Goal: Task Accomplishment & Management: Complete application form

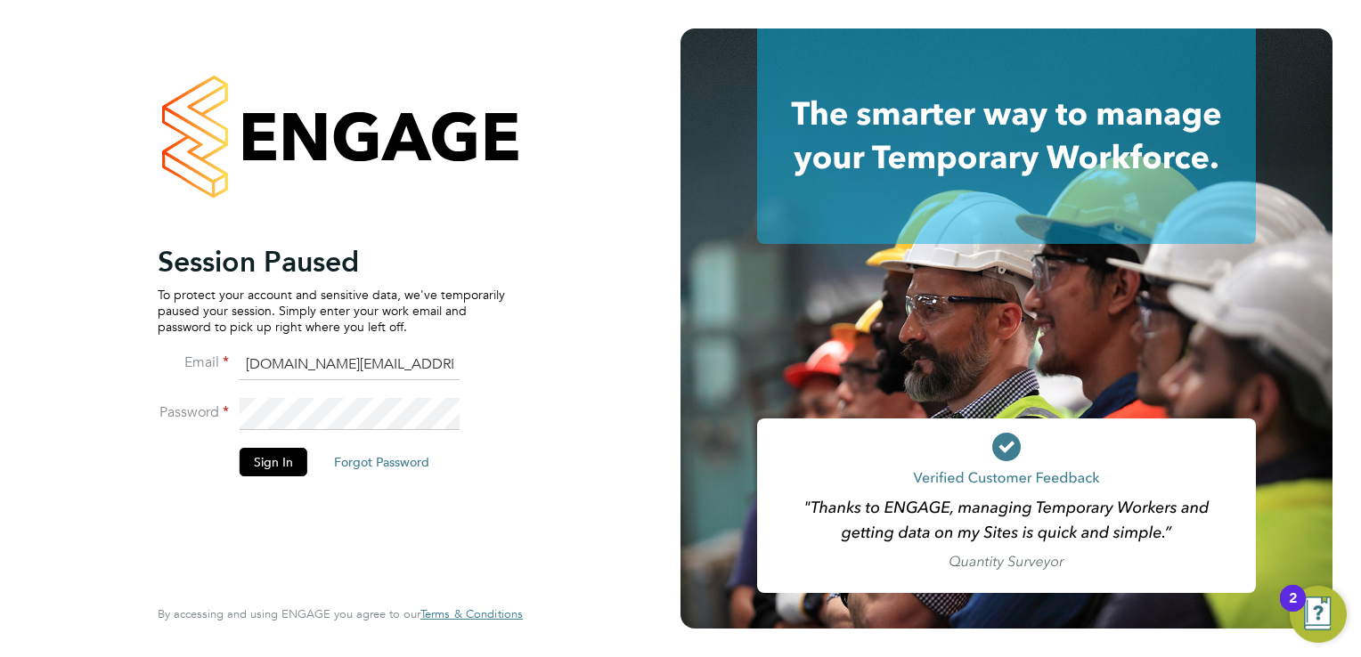
click at [293, 363] on input "[DOMAIN_NAME][EMAIL_ADDRESS][DOMAIN_NAME]" at bounding box center [350, 365] width 220 height 32
type input "[EMAIL_ADDRESS][DOMAIN_NAME]"
click at [273, 469] on button "Sign In" at bounding box center [274, 462] width 68 height 28
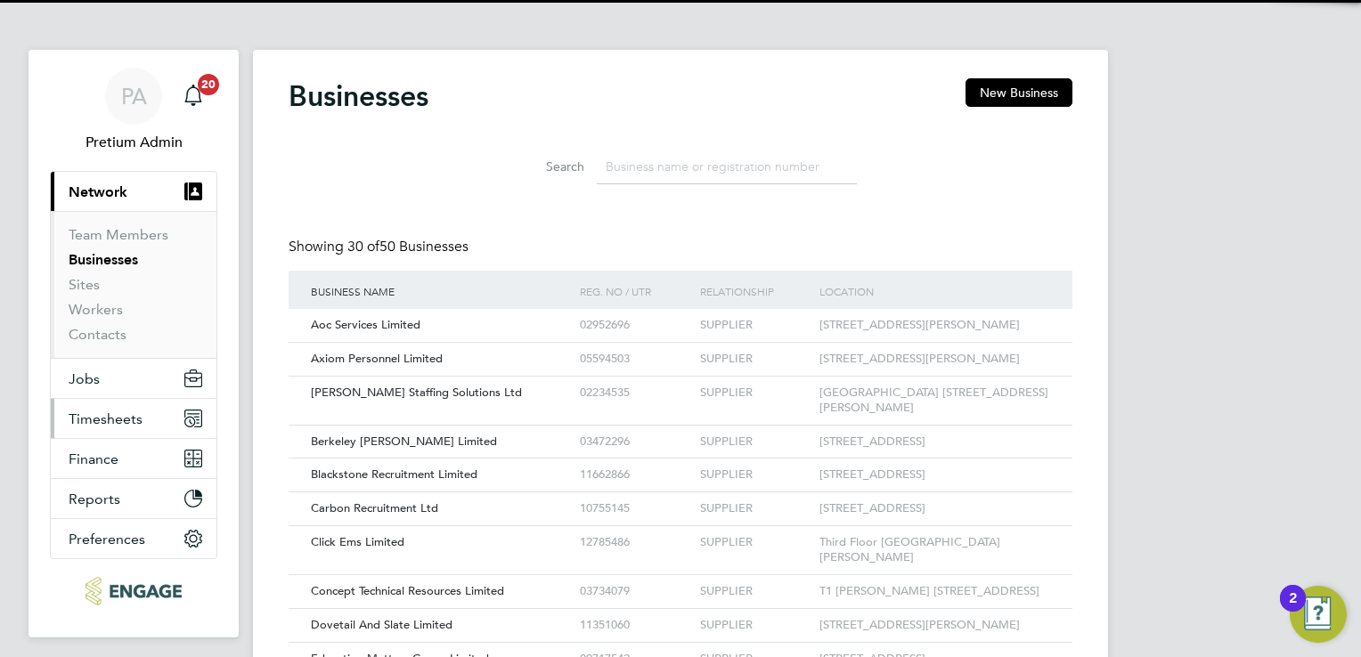
click at [143, 420] on button "Timesheets" at bounding box center [134, 418] width 166 height 39
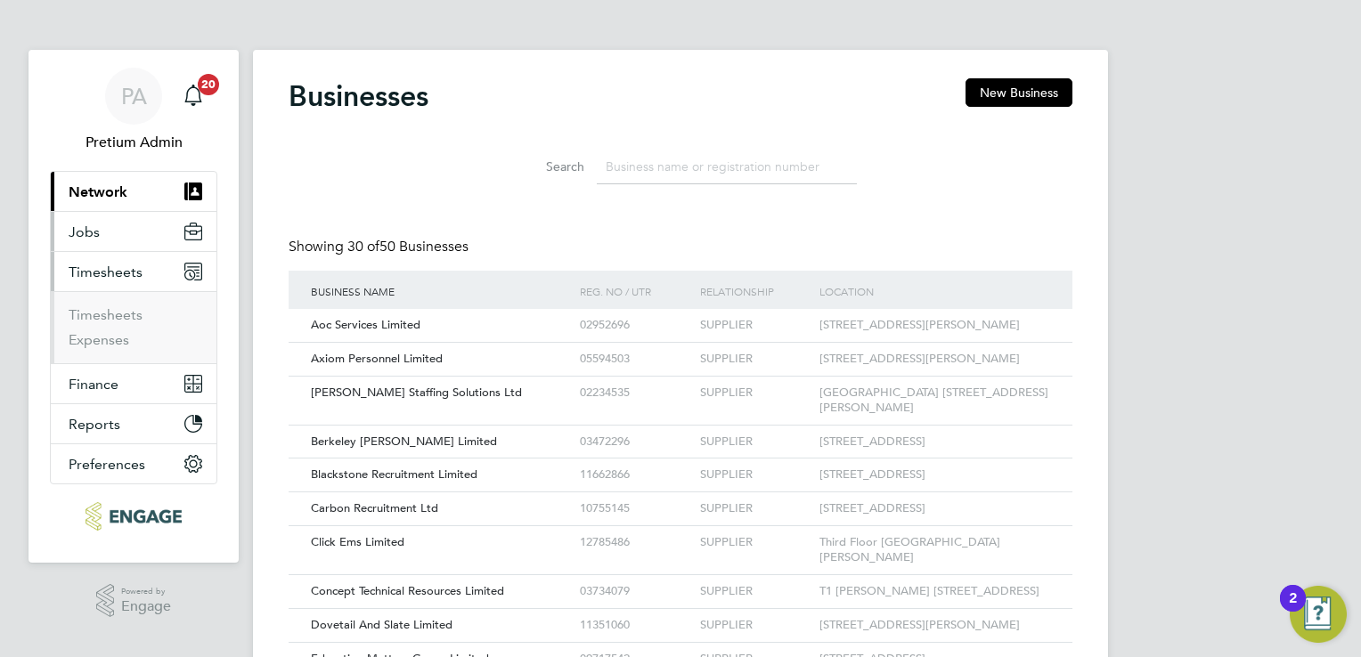
click at [93, 249] on button "Jobs" at bounding box center [134, 231] width 166 height 39
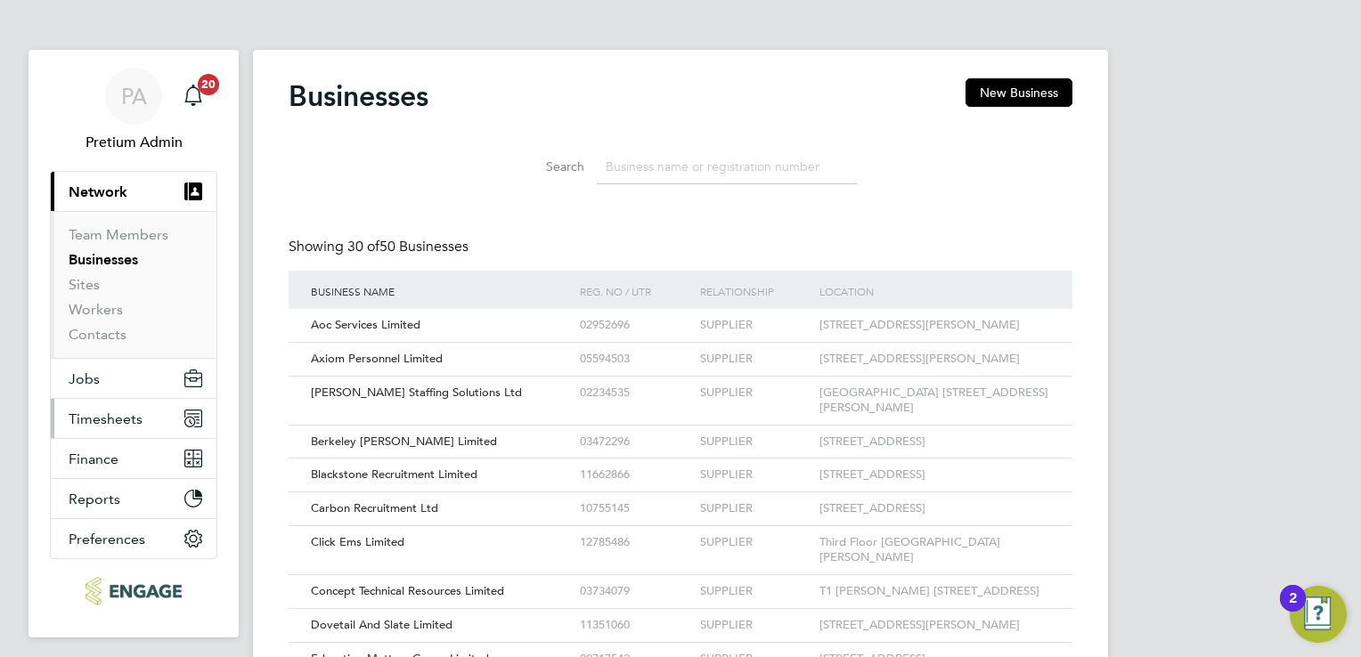
click at [128, 421] on span "Timesheets" at bounding box center [106, 418] width 74 height 17
click at [128, 376] on button "Jobs" at bounding box center [134, 378] width 166 height 39
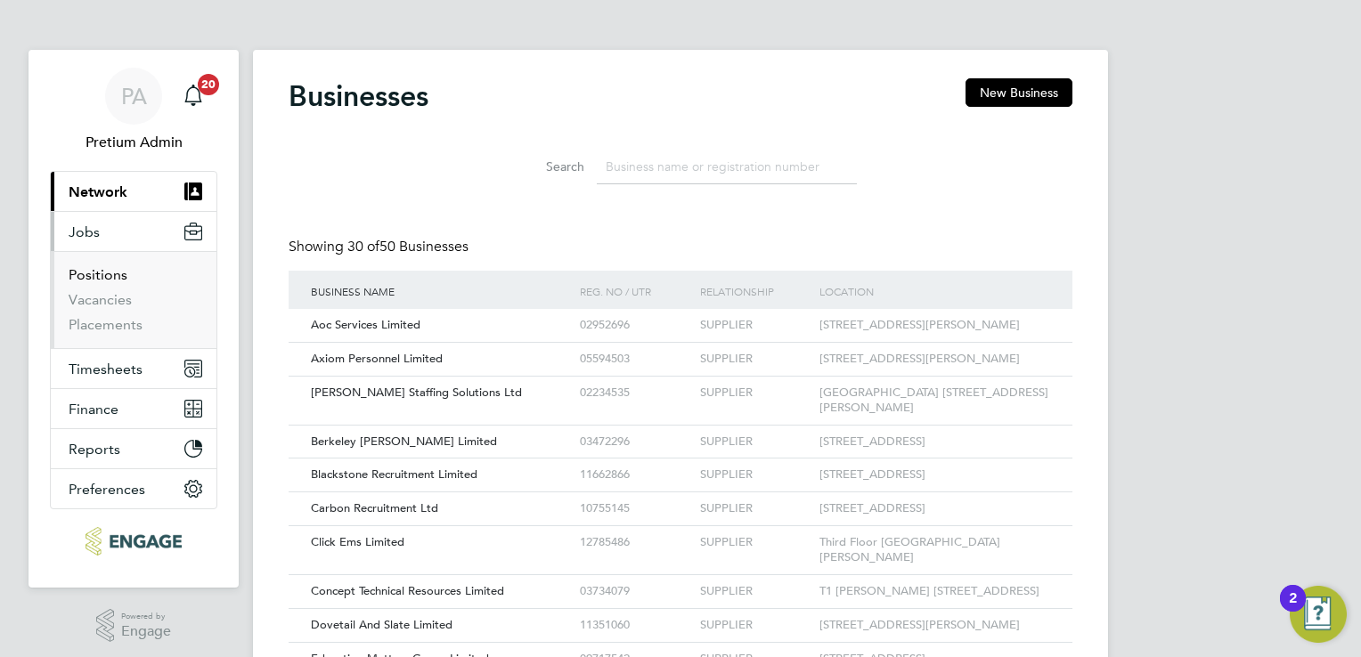
click at [98, 276] on link "Positions" at bounding box center [98, 274] width 59 height 17
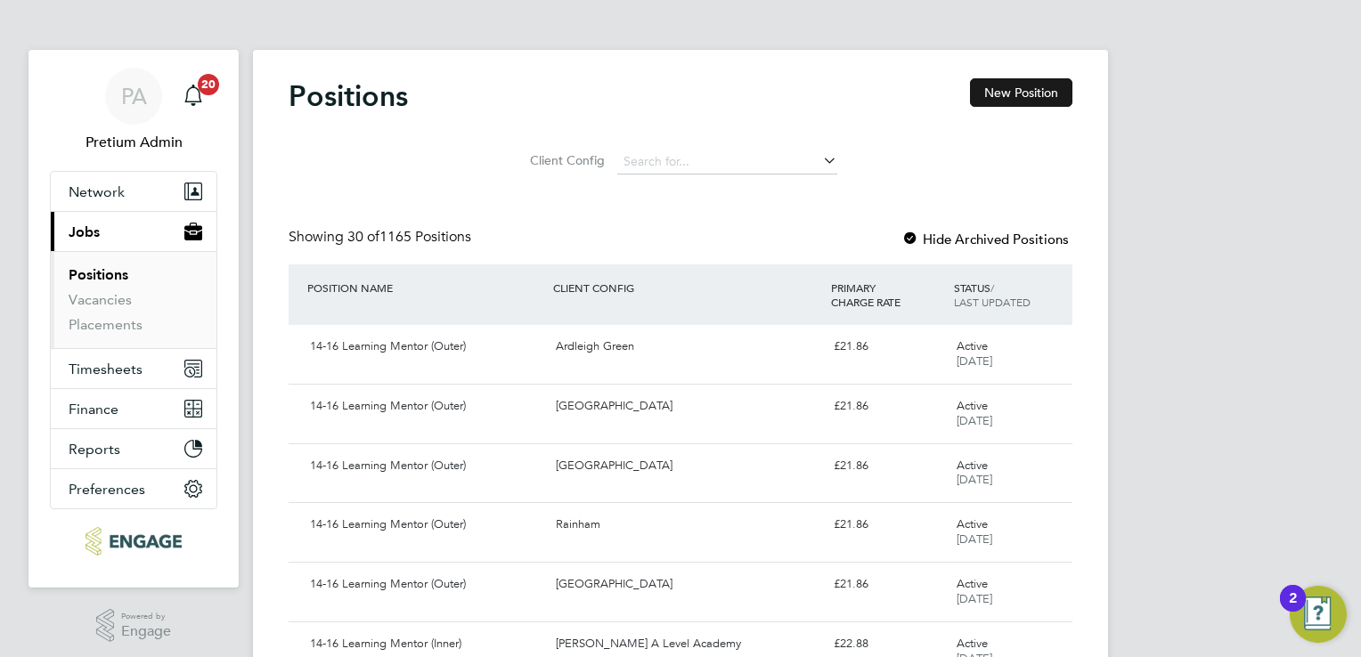
click at [998, 98] on button "New Position" at bounding box center [1021, 92] width 102 height 28
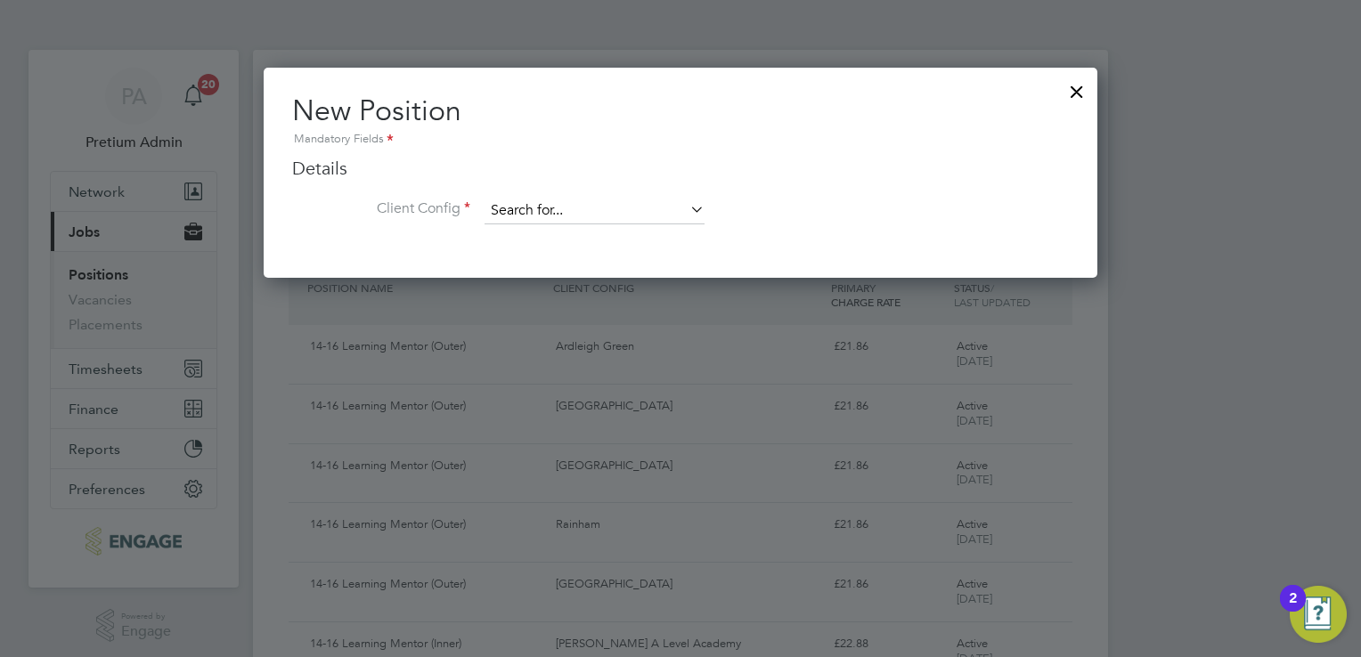
click at [531, 207] on input at bounding box center [594, 211] width 220 height 27
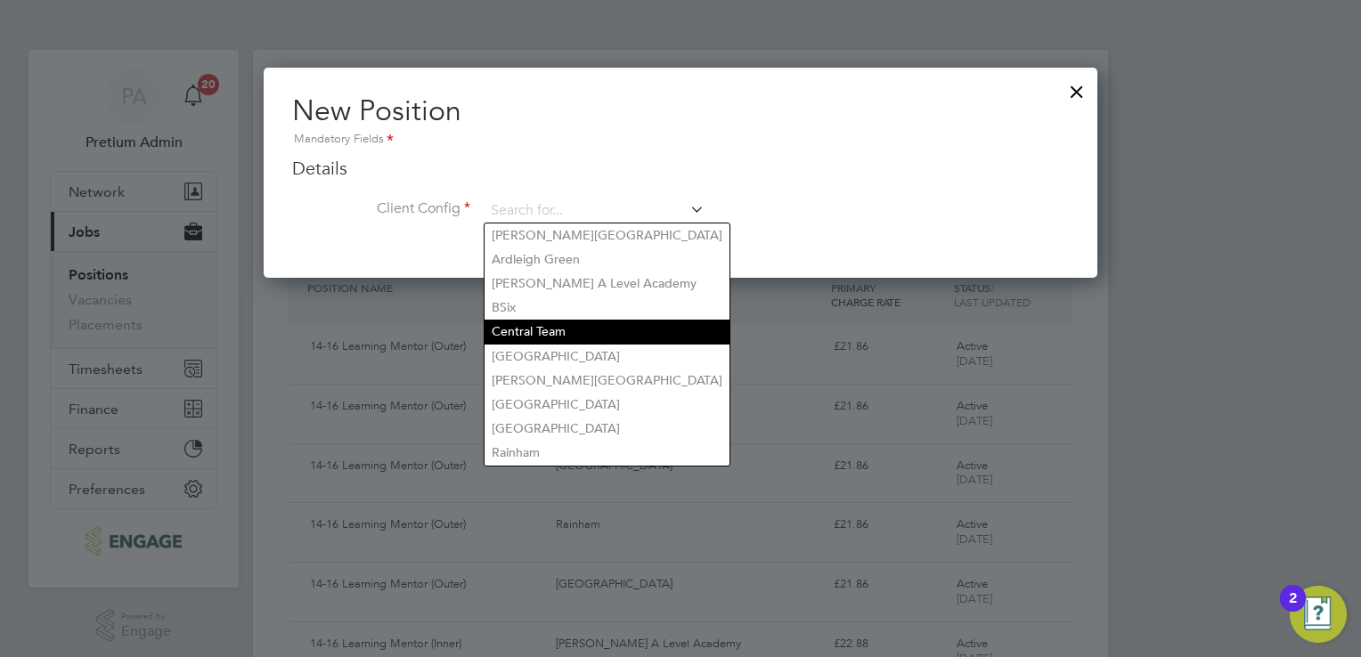
click at [521, 337] on li "Central Team" at bounding box center [606, 332] width 245 height 24
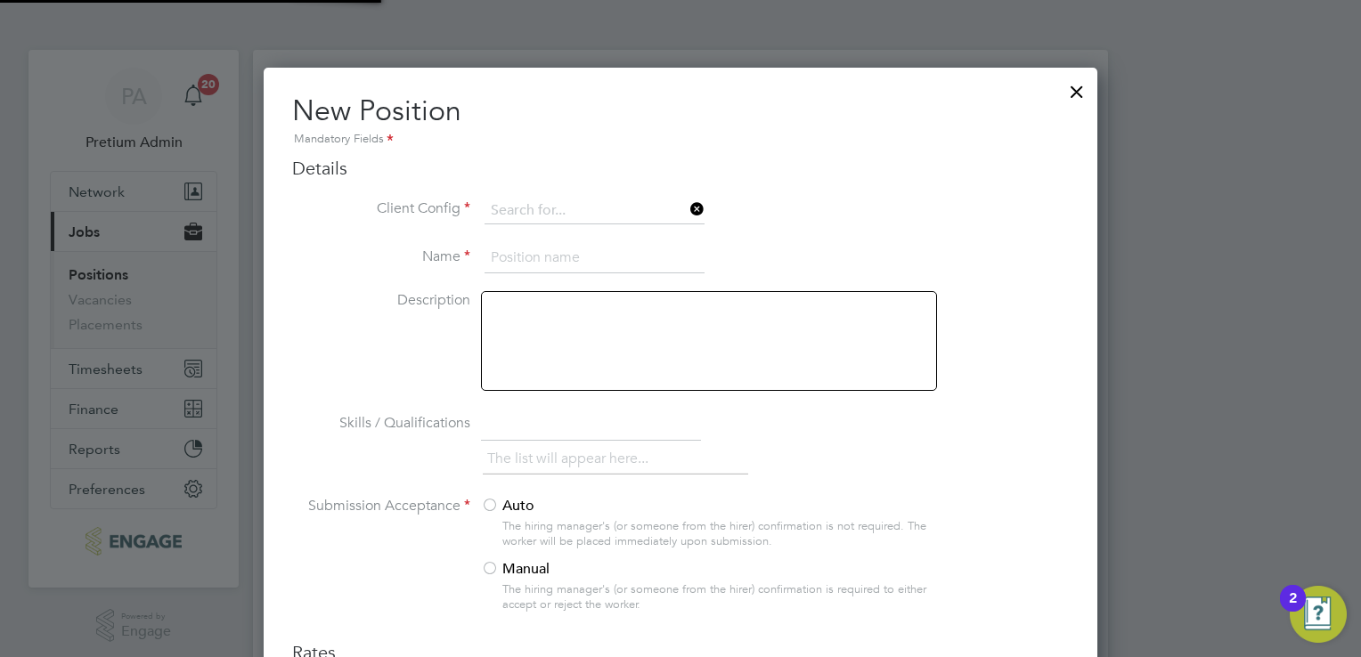
type input "Central Team"
click at [525, 252] on input at bounding box center [594, 258] width 220 height 32
click at [550, 255] on input at bounding box center [594, 258] width 220 height 32
paste input "Interim Director of Governance"
type input "Interim Director of Governance"
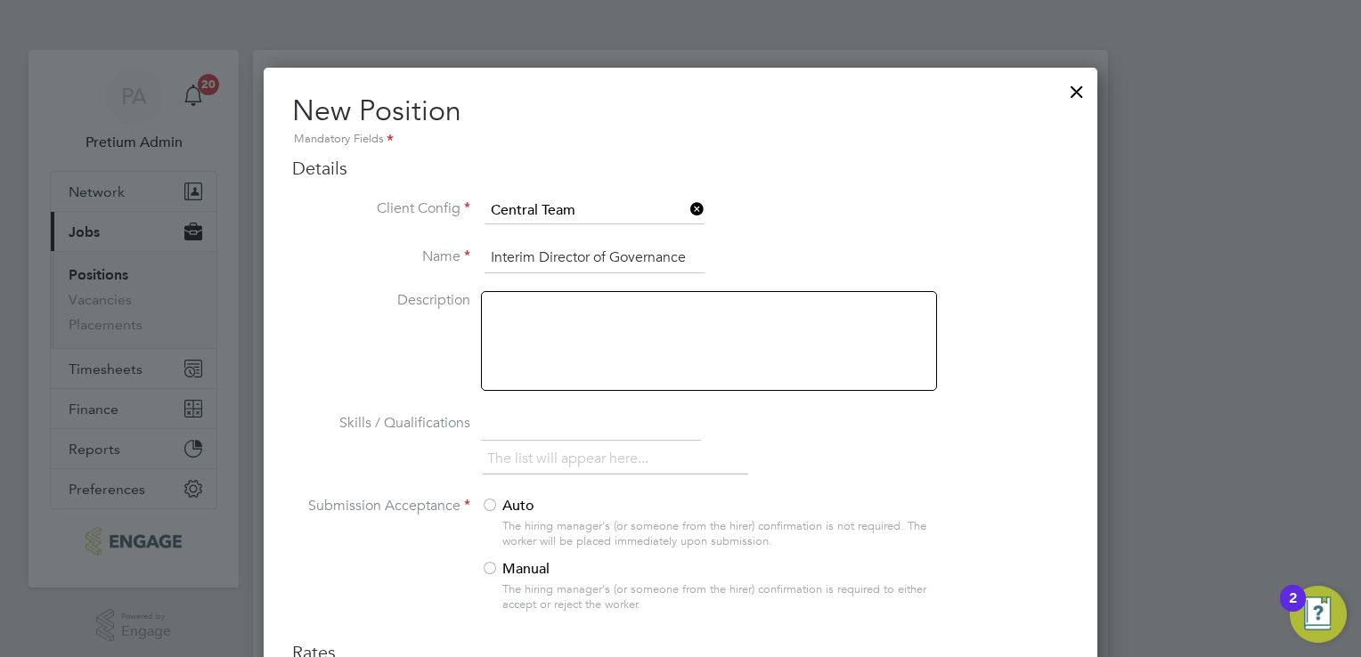
click at [630, 337] on div at bounding box center [709, 341] width 456 height 100
paste div
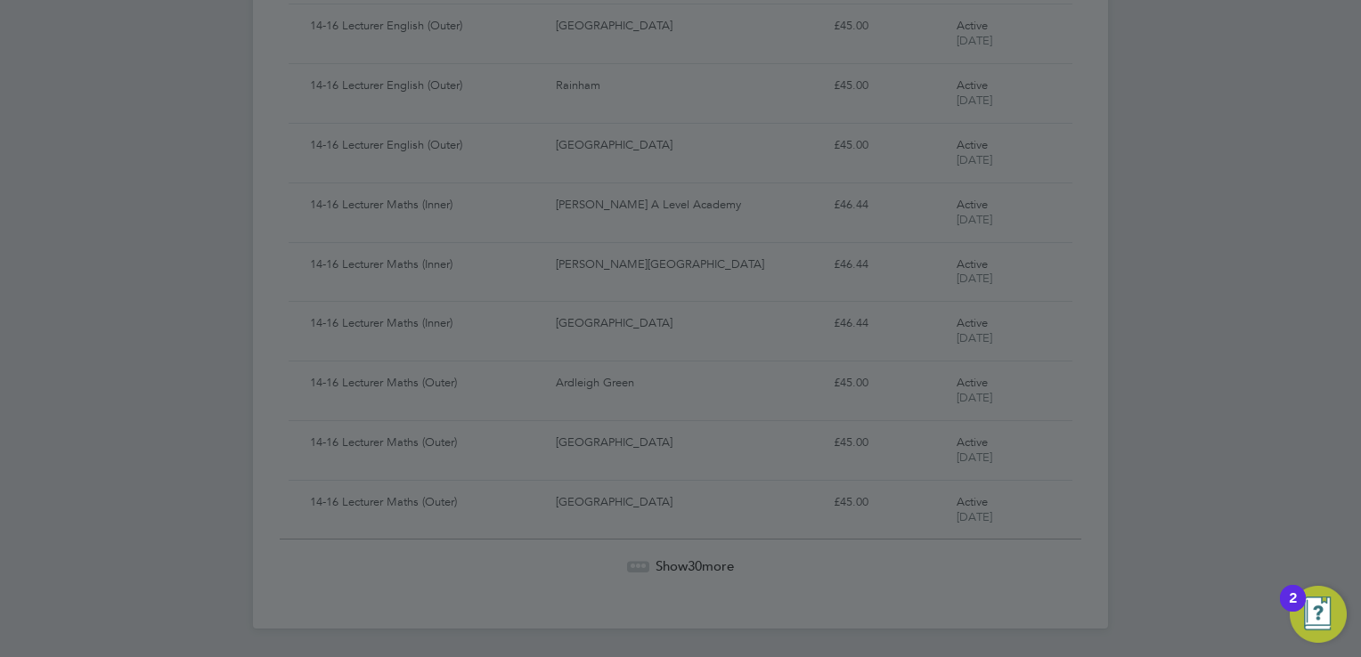
scroll to position [3684, 834]
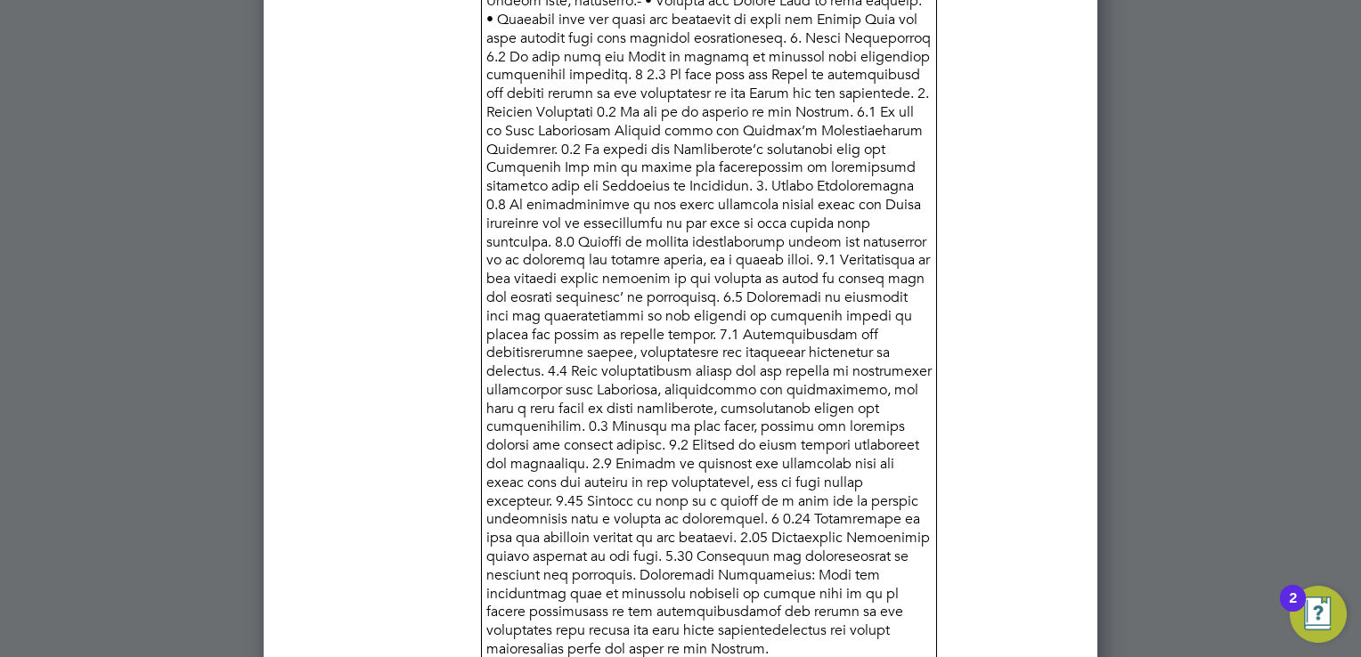
click at [1107, 357] on div at bounding box center [680, 328] width 1361 height 657
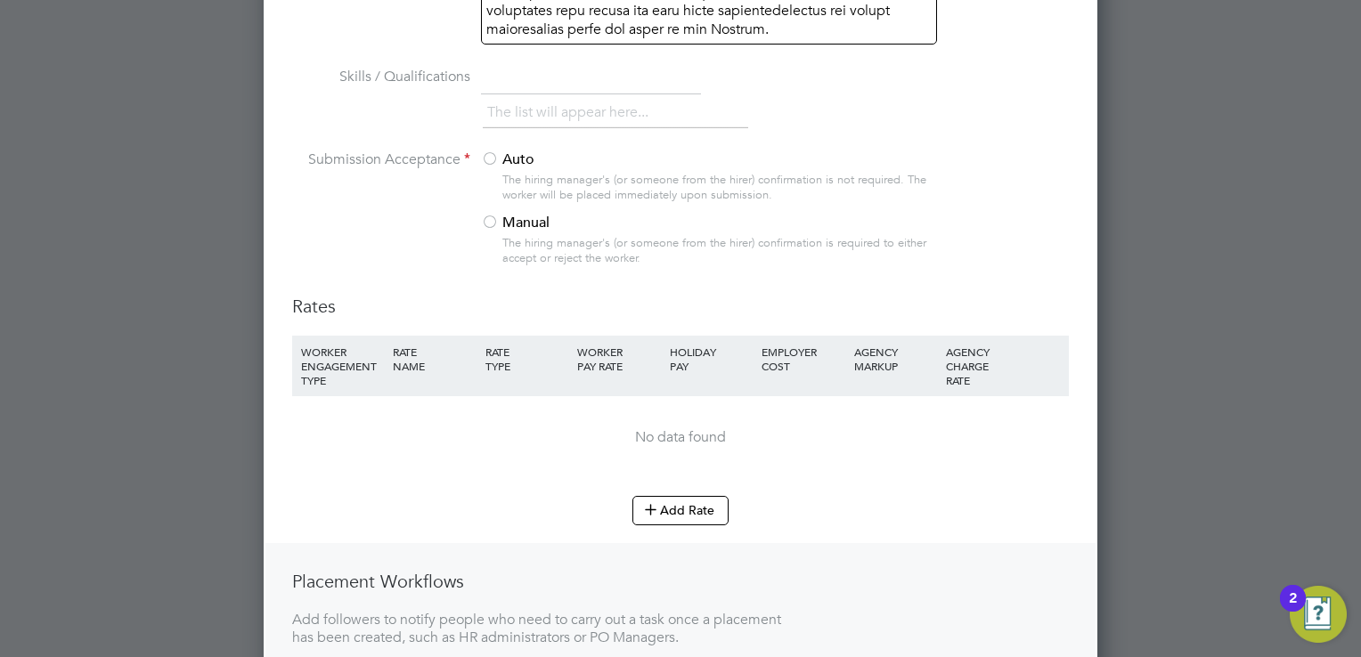
scroll to position [2890, 0]
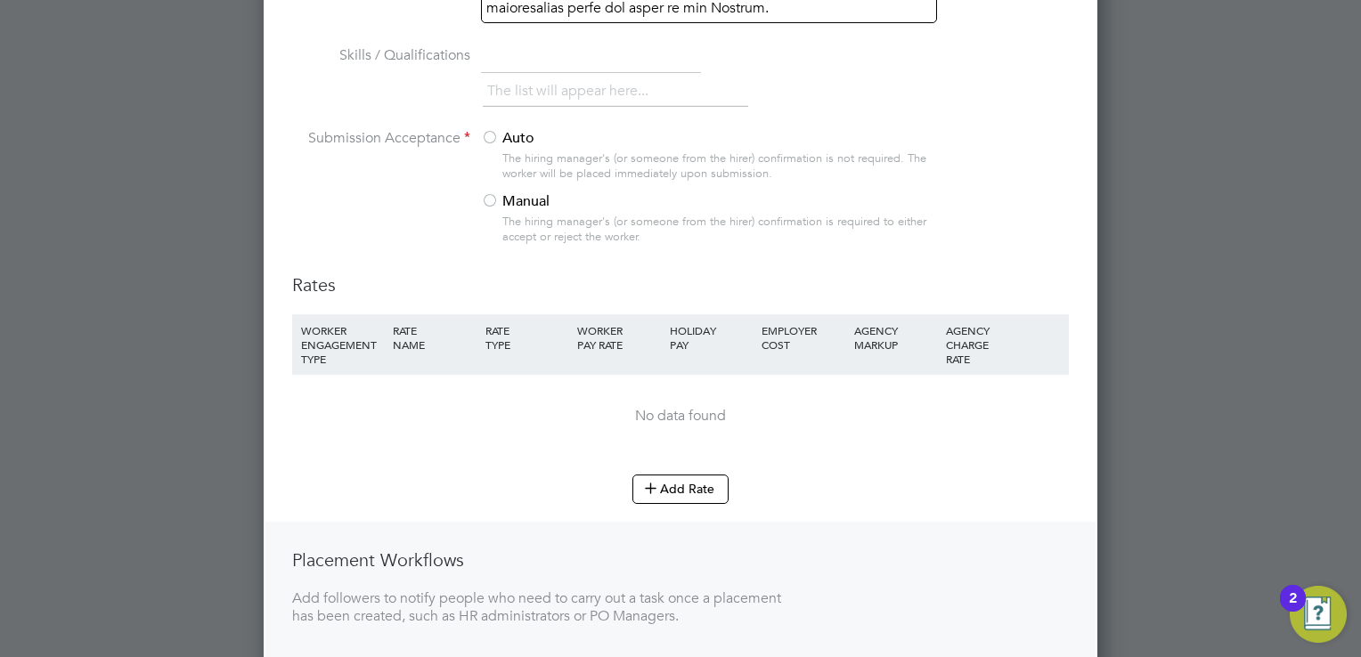
click at [491, 198] on div at bounding box center [490, 202] width 18 height 18
click at [711, 487] on button "Add Rate" at bounding box center [680, 489] width 96 height 28
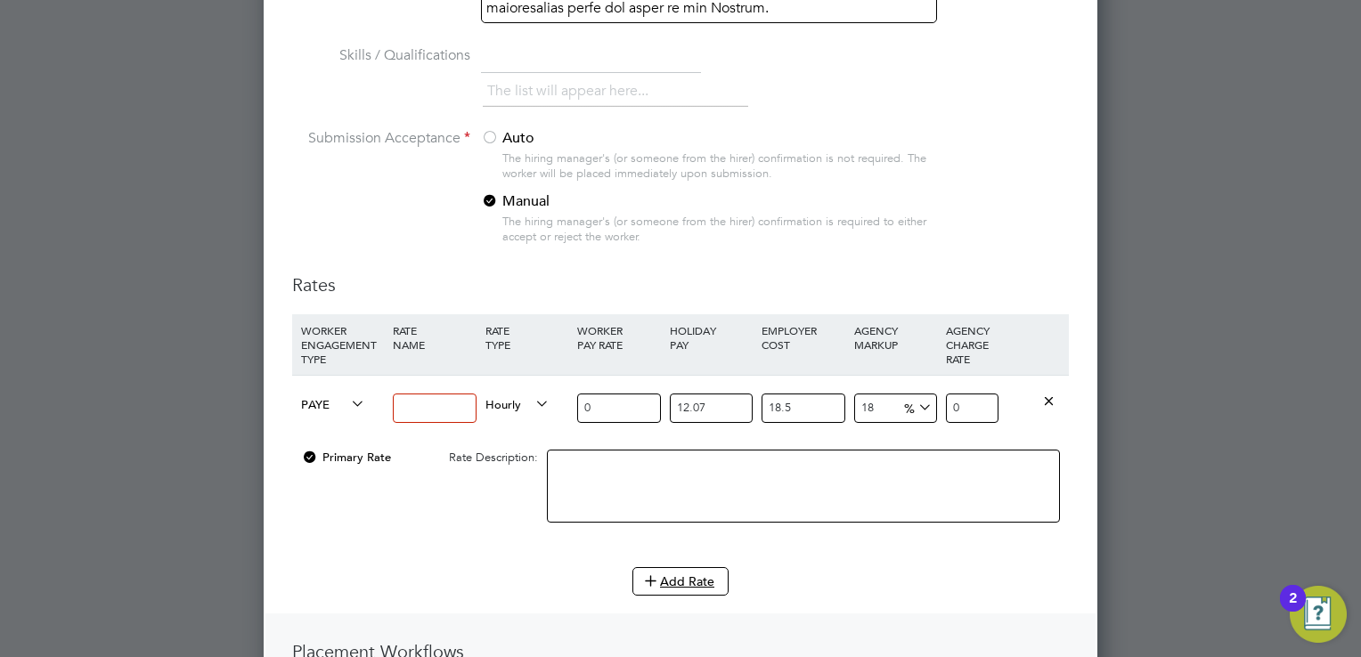
click at [430, 404] on input at bounding box center [434, 408] width 83 height 29
type input "Day Rate"
click at [532, 404] on icon at bounding box center [532, 404] width 0 height 25
click at [513, 443] on li "DAILY" at bounding box center [517, 445] width 77 height 22
drag, startPoint x: 616, startPoint y: 415, endPoint x: 473, endPoint y: 405, distance: 143.7
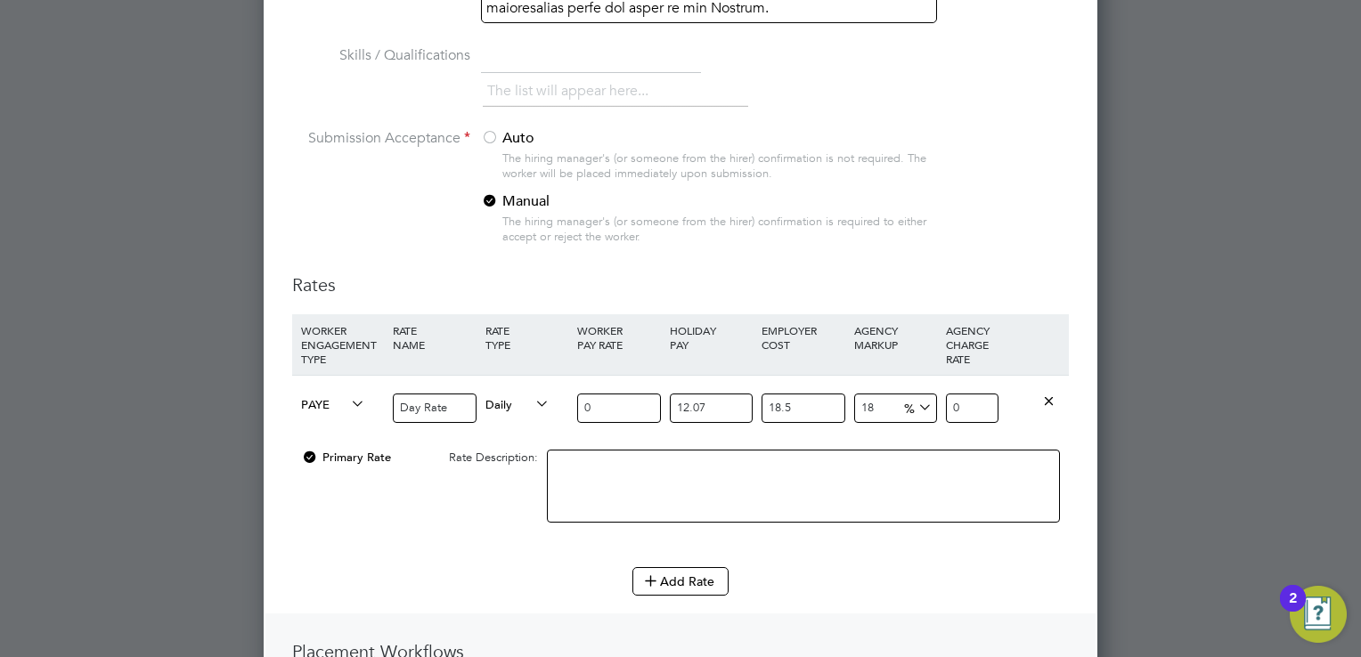
click at [473, 405] on div "PAYE Day Rate Daily 0 12.07 n/a 18.5 n/a 18 0 % 0" at bounding box center [680, 408] width 776 height 66
type input "5"
type input "7.83537405"
type input "50"
type input "78.3537405"
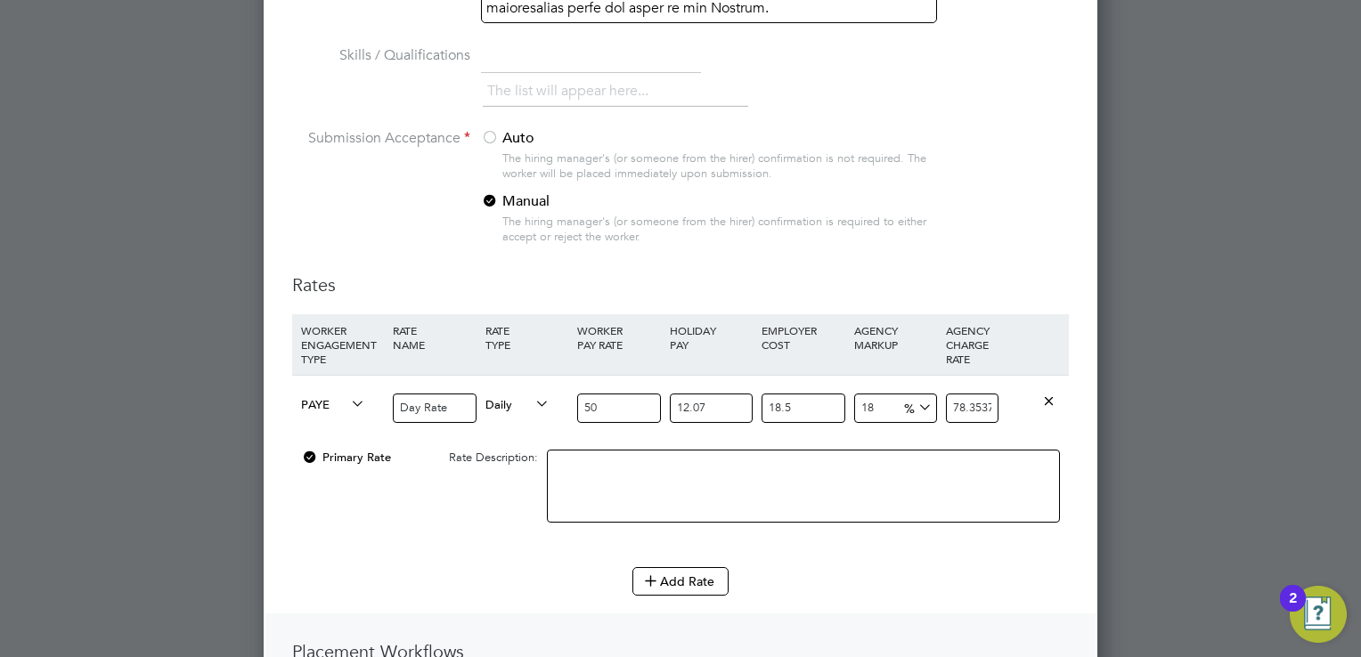
type input "500"
type input "783.537405"
type input "500"
click at [907, 549] on li "WORKER ENGAGEMENT TYPE RATE NAME RATE TYPE WORKER PAY RATE HOLIDAY PAY EMPLOYER…" at bounding box center [680, 440] width 776 height 253
drag, startPoint x: 894, startPoint y: 411, endPoint x: 808, endPoint y: 402, distance: 86.0
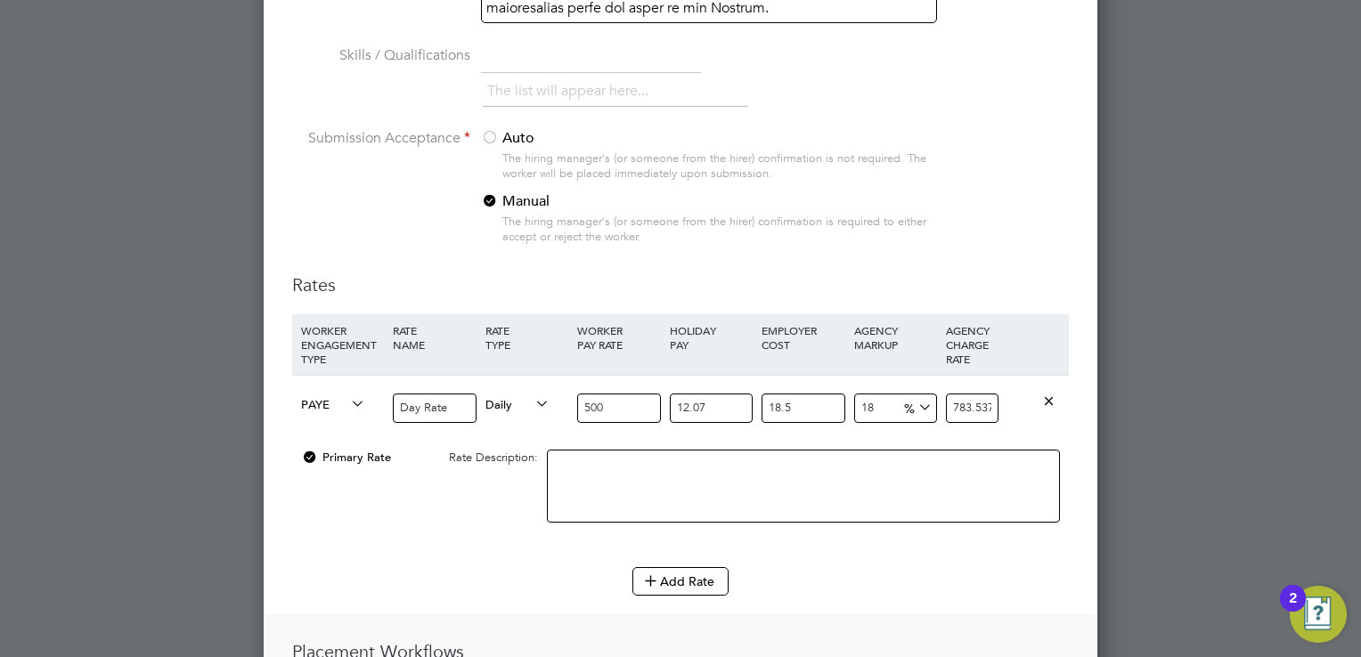
click at [808, 402] on div "PAYE Day Rate Daily 500 12.07 n/a 18.5 n/a 18 119.522655 % 783.537405" at bounding box center [680, 408] width 776 height 66
type input "1"
type input "670.6548975"
type input "15"
type input "763.6169625"
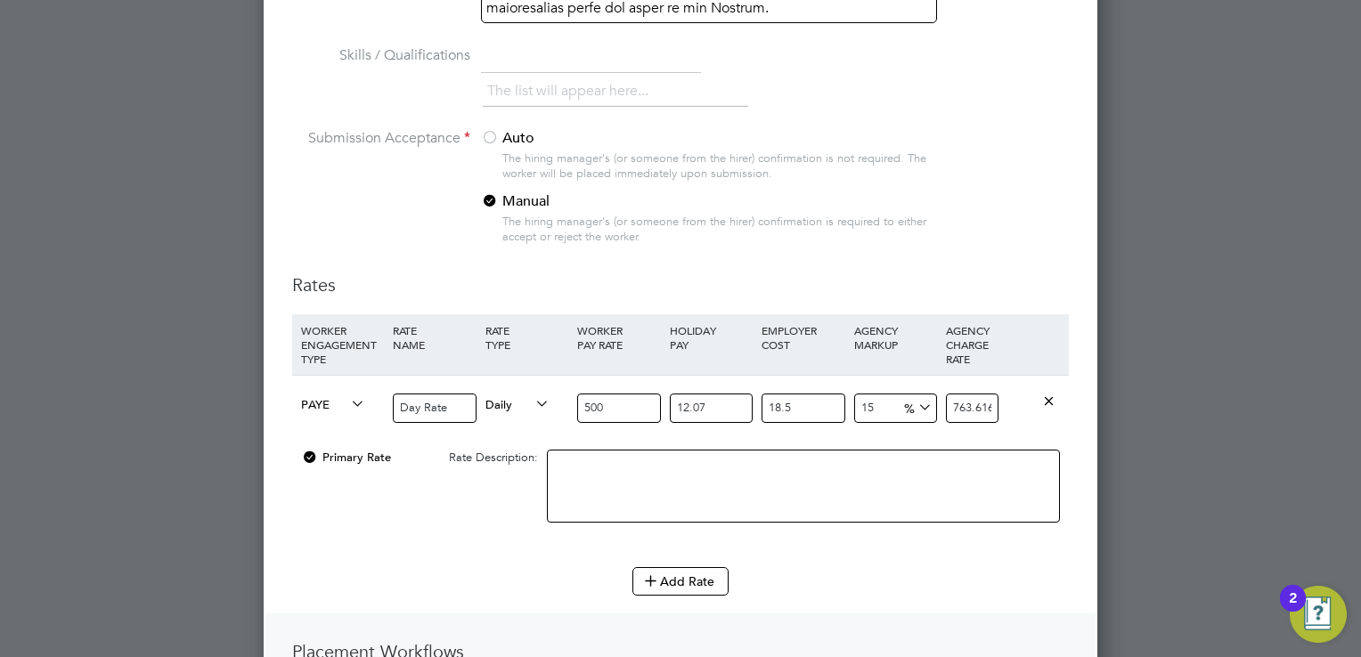
drag, startPoint x: 885, startPoint y: 396, endPoint x: 775, endPoint y: 415, distance: 112.0
click at [775, 415] on div "PAYE Day Rate Daily 500 12.07 n/a 18.5 n/a 15 99.6022125 % 763.6169625" at bounding box center [680, 408] width 776 height 66
type input "1"
type input "670.6548975"
type input "18"
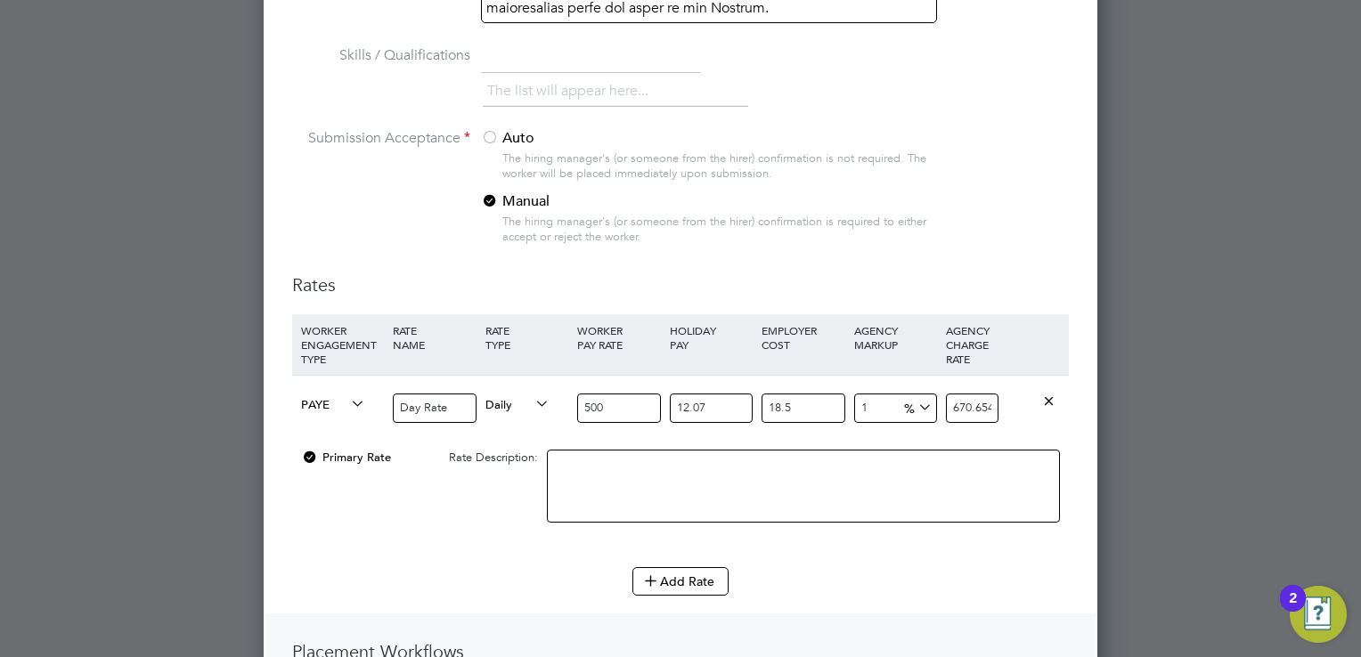
type input "783.537405"
click at [520, 529] on div "Primary Rate Rate Description:" at bounding box center [680, 495] width 776 height 109
drag, startPoint x: 730, startPoint y: 411, endPoint x: 628, endPoint y: 418, distance: 102.6
click at [628, 418] on div "PAYE Day Rate Daily 500 12.07 n/a 18.5 n/a 18 119.522655 % 783.537405" at bounding box center [680, 408] width 776 height 66
type input "0"
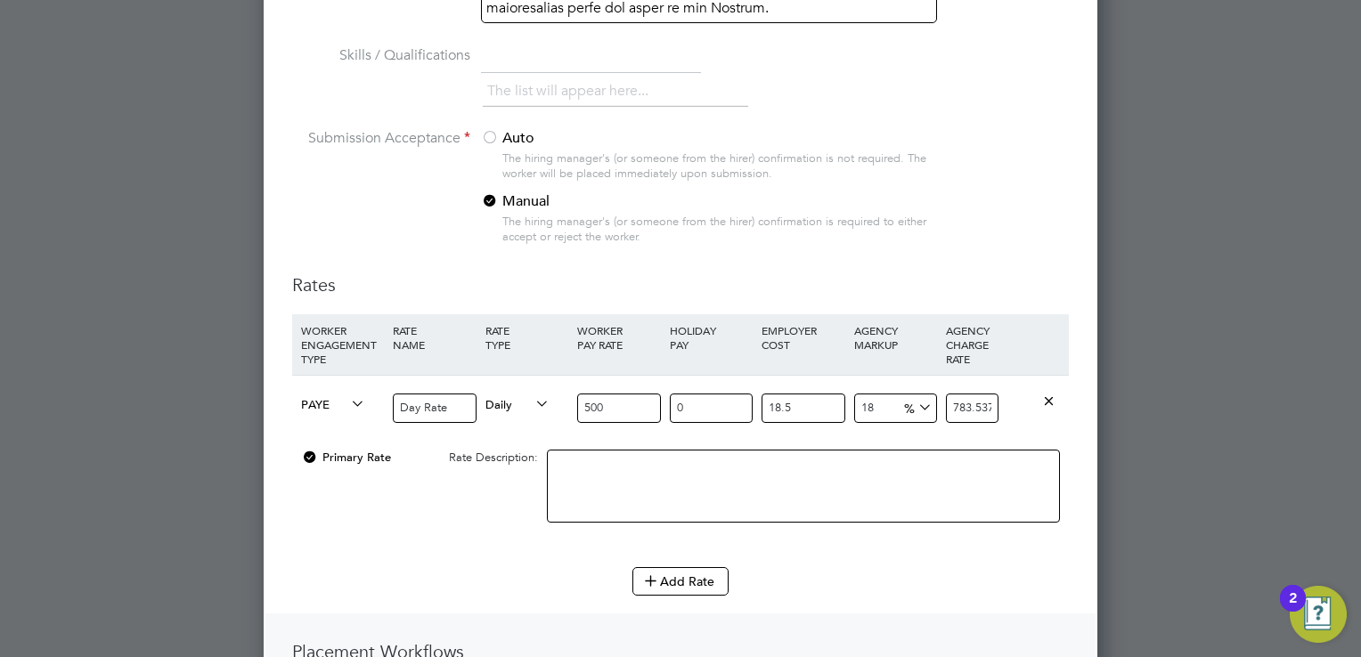
type input "699.15"
drag, startPoint x: 791, startPoint y: 409, endPoint x: 698, endPoint y: 408, distance: 92.6
click at [698, 408] on div "PAYE Day Rate Daily 500 0 n/a 18.5 n/a 18 106.65 % 699.15" at bounding box center [680, 408] width 776 height 66
type input "0"
type input "590"
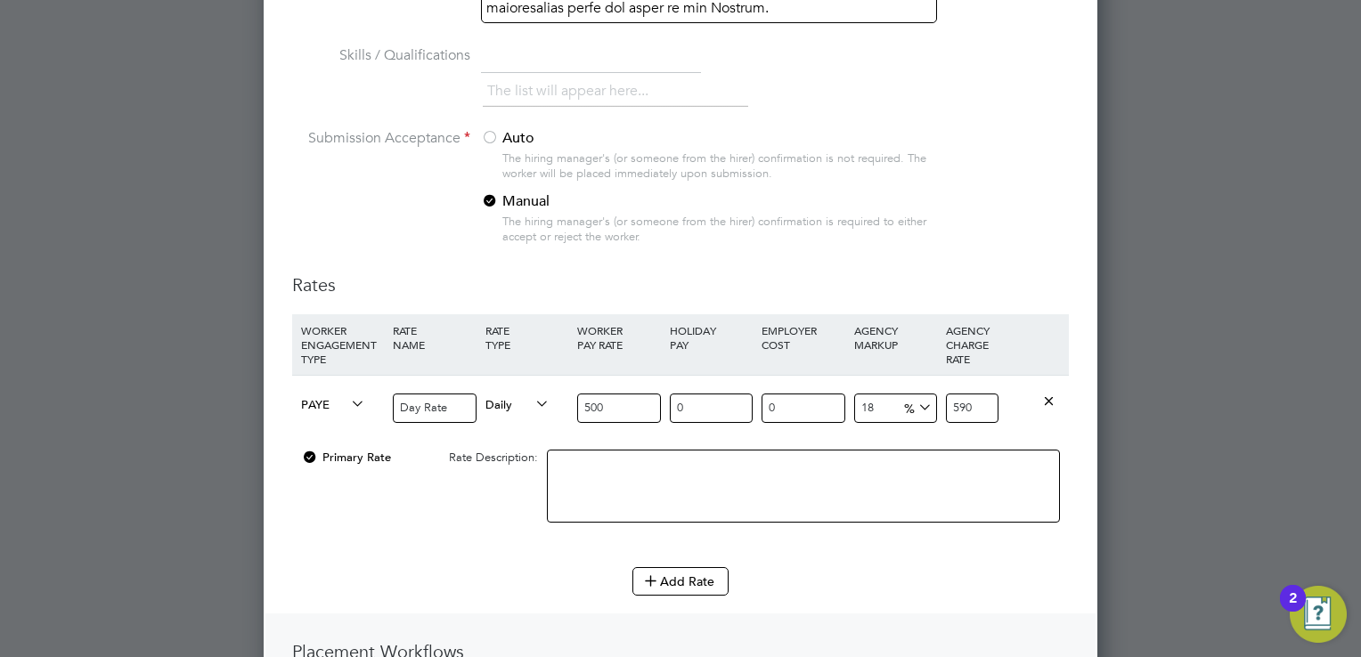
click at [483, 500] on div "Primary Rate Rate Description:" at bounding box center [680, 495] width 776 height 109
click at [880, 407] on input "18" at bounding box center [895, 408] width 83 height 29
type input "185"
type input "1425"
type input "18"
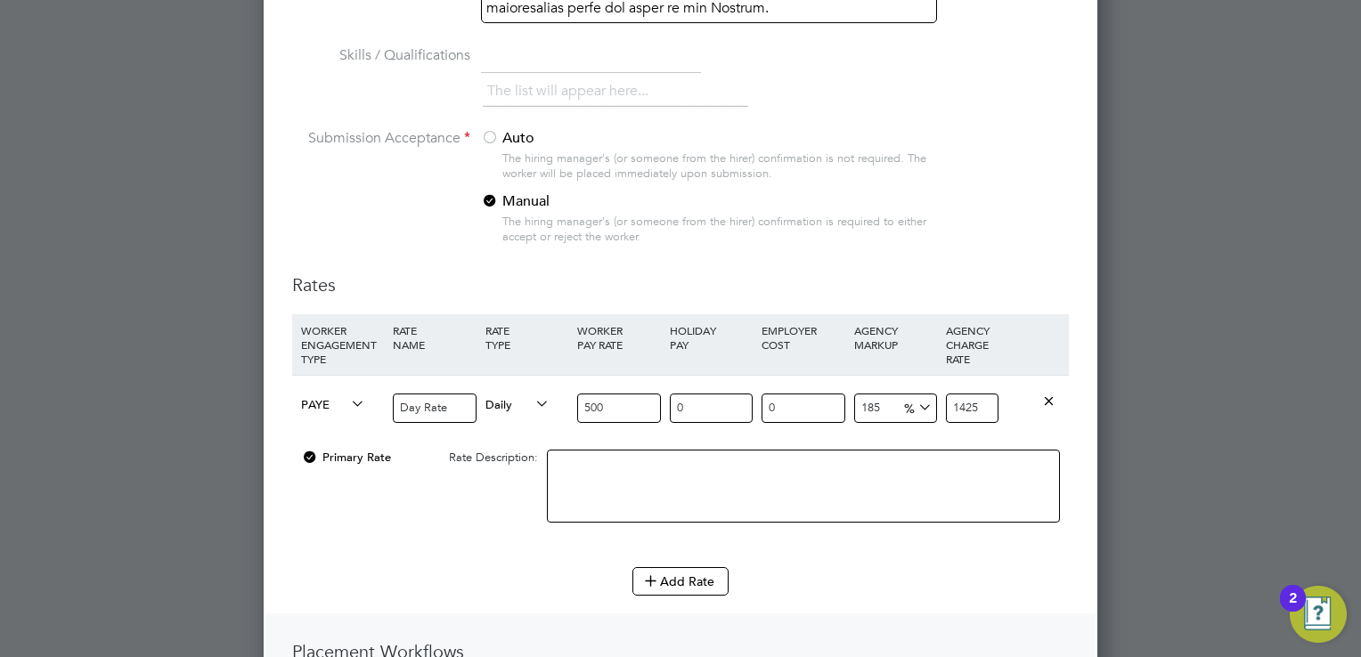
type input "590"
type input "1"
type input "505"
type input "15"
type input "575"
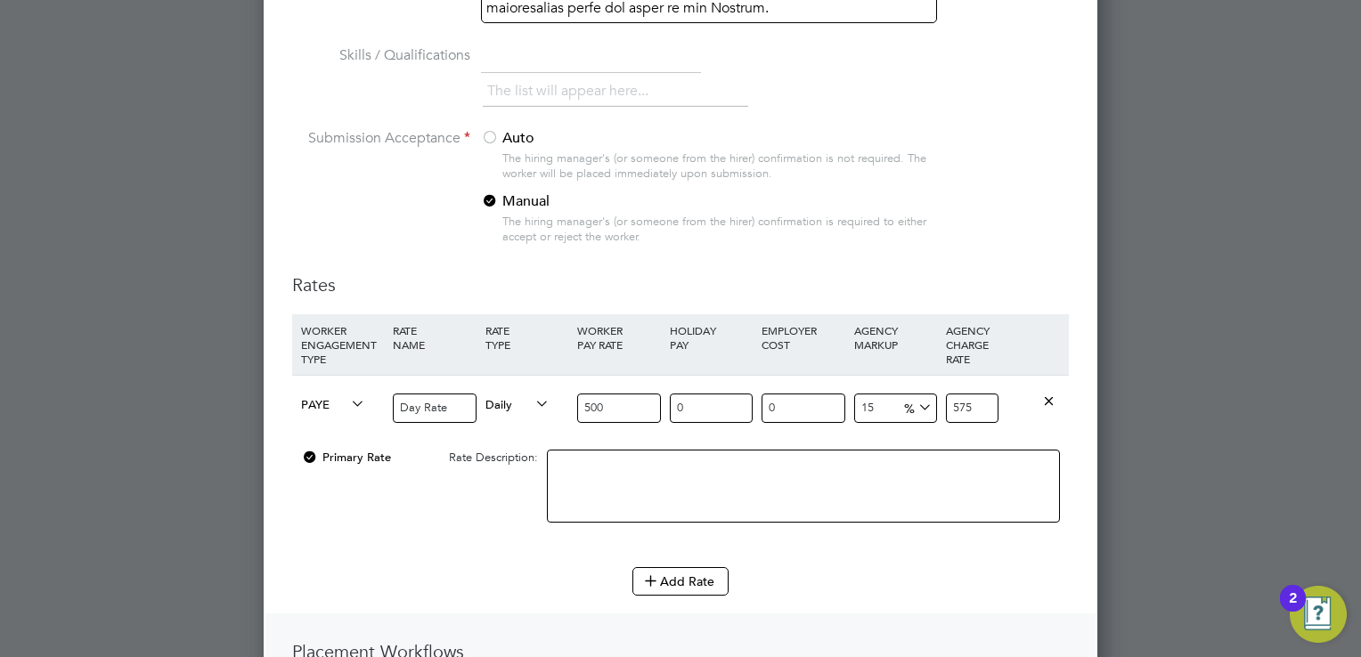
type input "15"
click at [858, 598] on li "Add Rate" at bounding box center [680, 590] width 776 height 46
click at [1051, 400] on icon at bounding box center [1048, 400] width 13 height 13
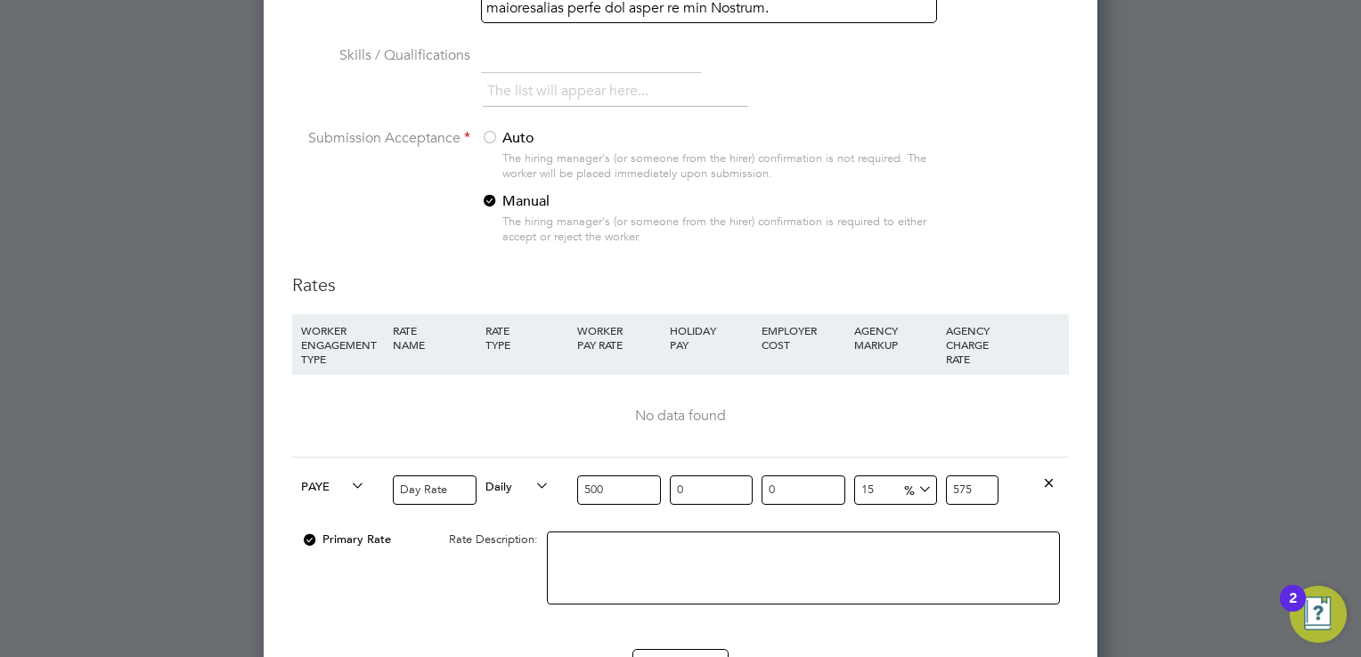
scroll to position [3684, 834]
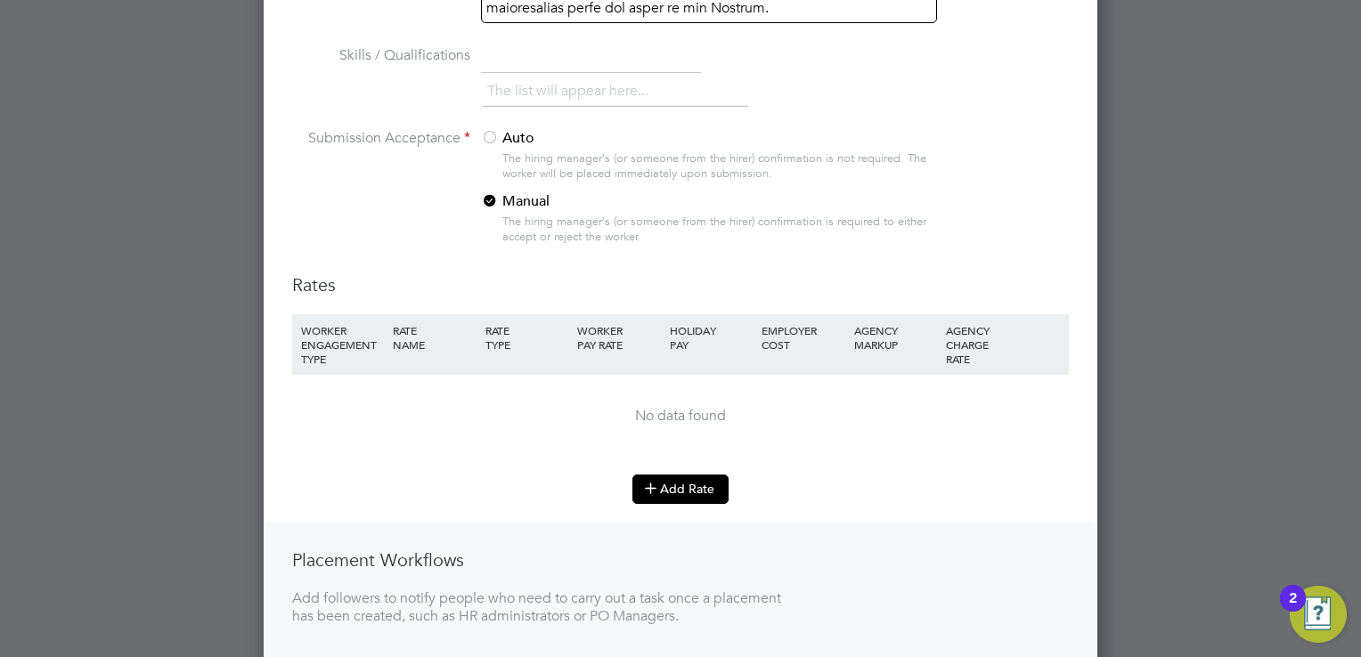
click at [655, 491] on icon at bounding box center [650, 487] width 13 height 13
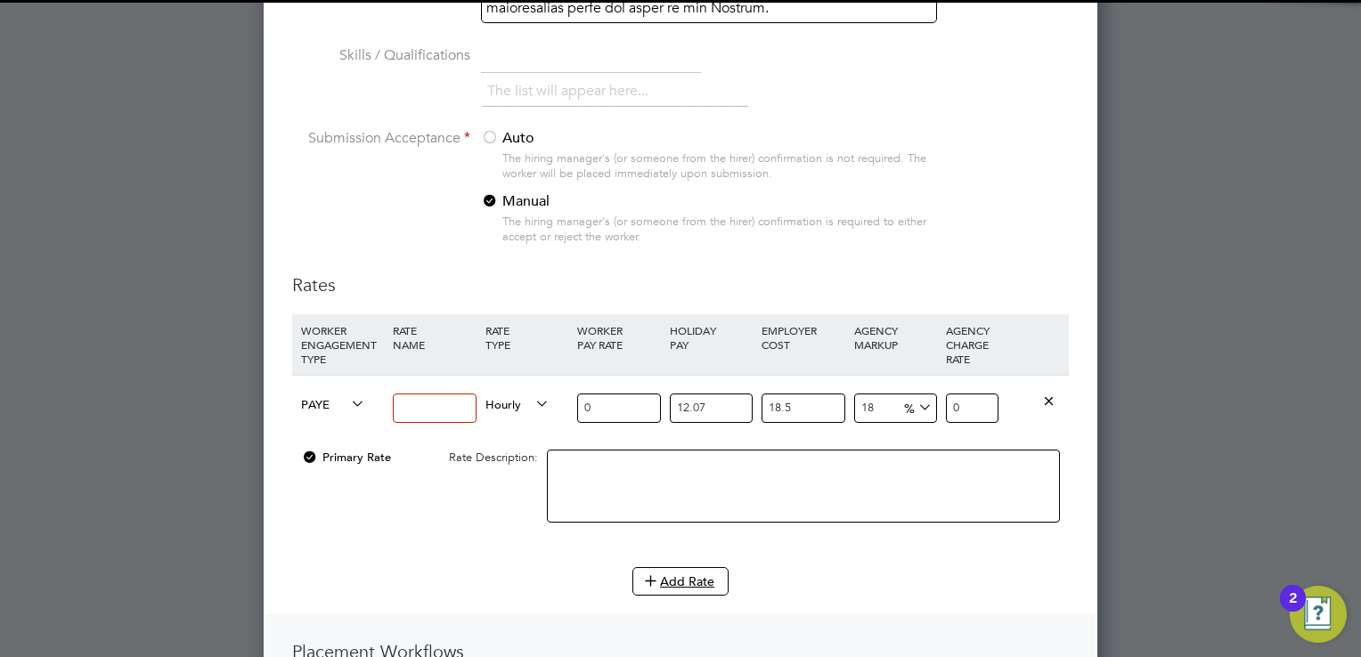
click at [434, 397] on input at bounding box center [434, 408] width 83 height 29
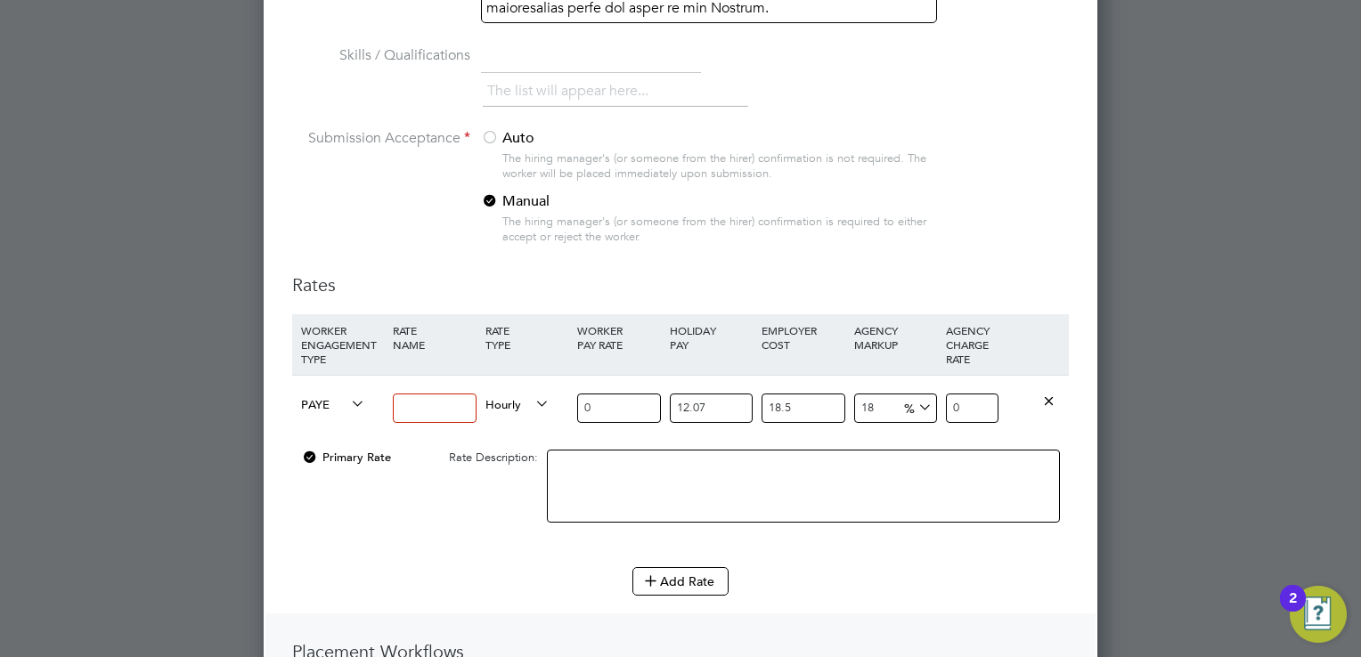
type input "Day Rate"
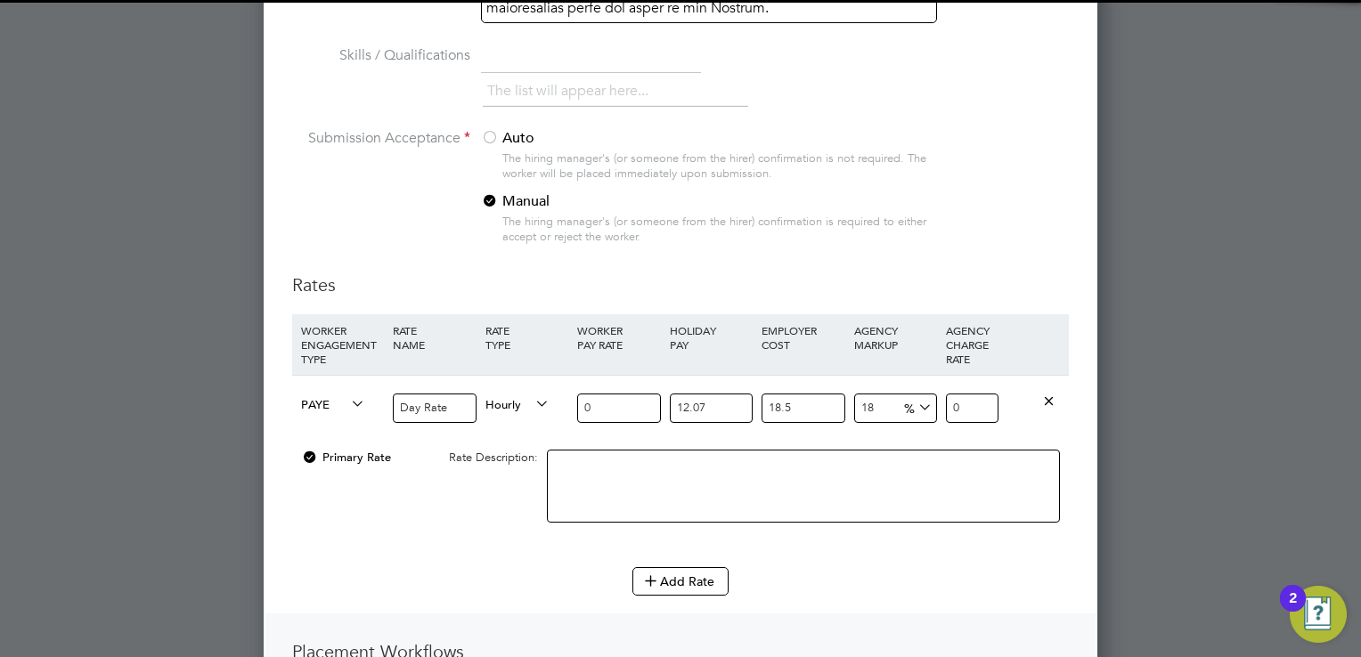
drag, startPoint x: 626, startPoint y: 413, endPoint x: 430, endPoint y: 425, distance: 196.2
click at [430, 425] on div "PAYE Day Rate Hourly 0 12.07 n/a 18.5 n/a 18 0 % 0" at bounding box center [680, 408] width 776 height 66
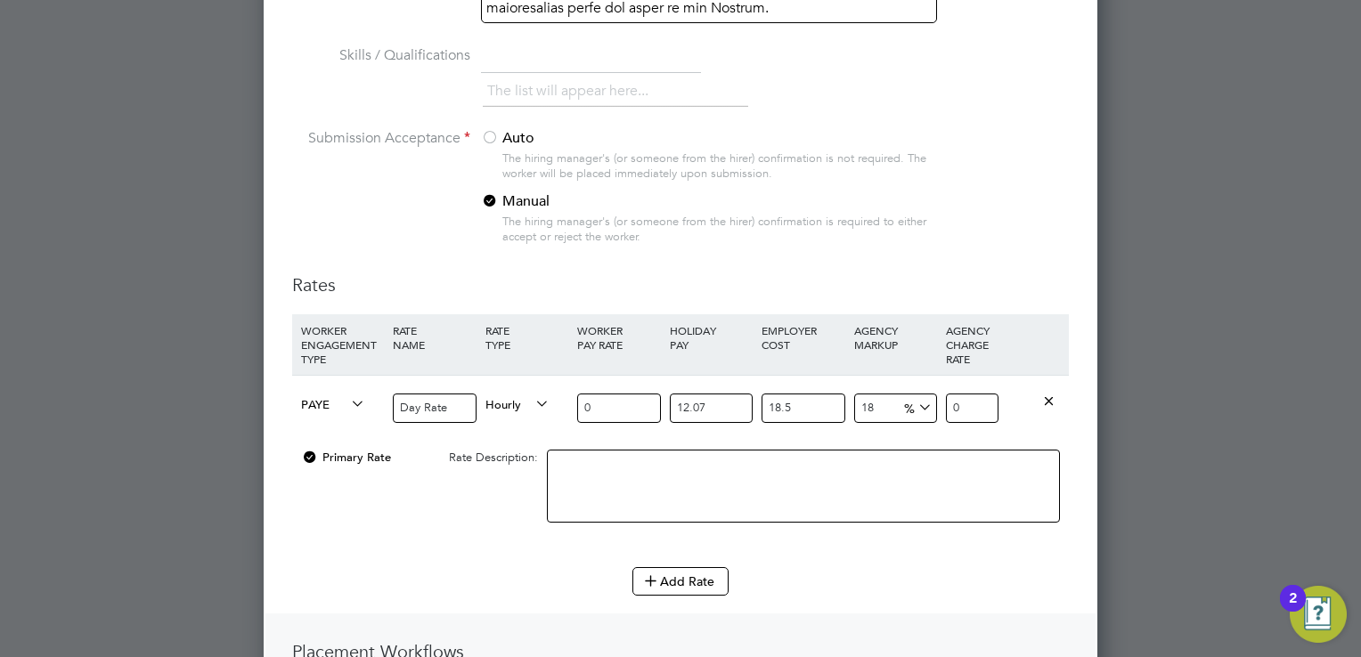
type input "5"
type input "7.83537405"
type input "50"
type input "78.3537405"
type input "500"
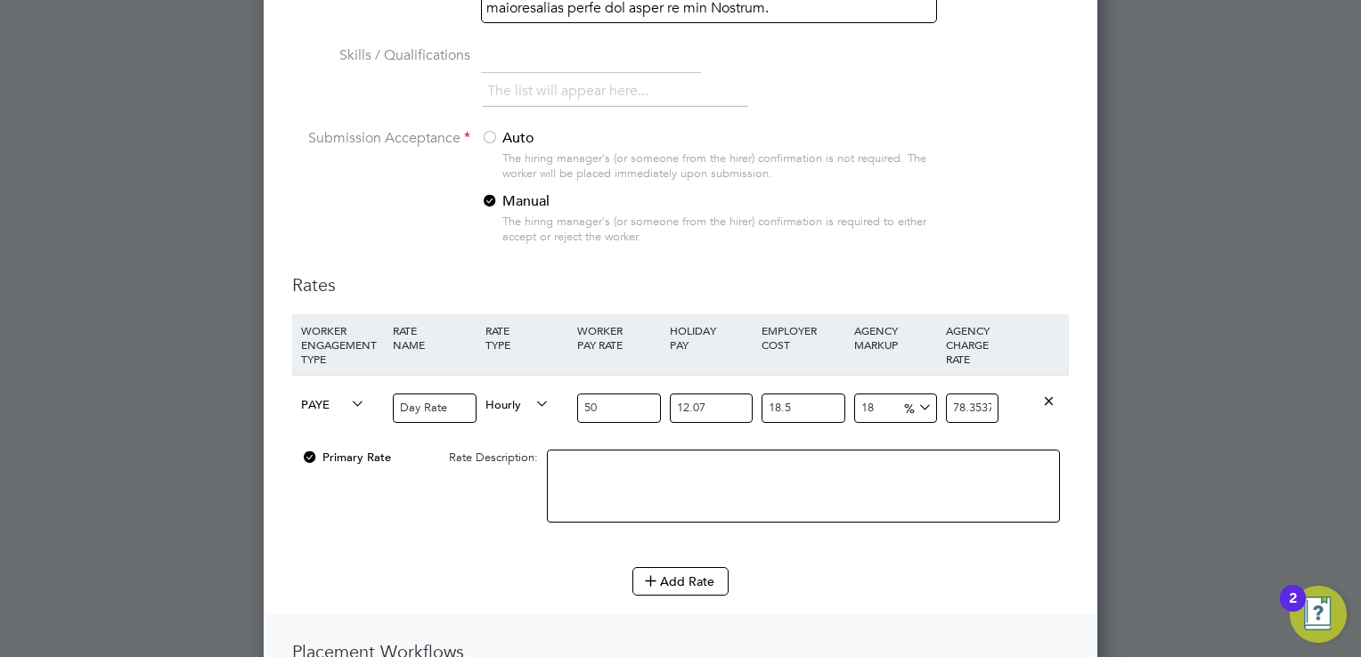
type input "783.537405"
type input "500"
click at [933, 575] on div "Add Rate" at bounding box center [680, 581] width 776 height 28
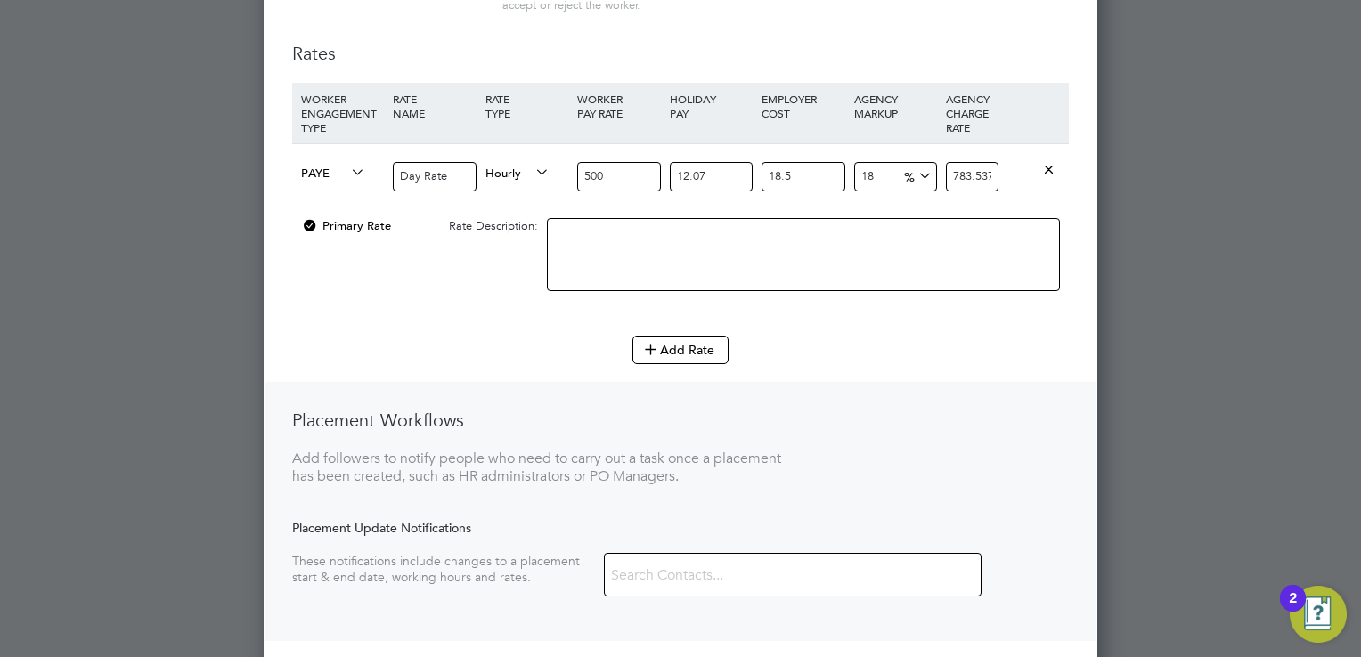
scroll to position [3184, 0]
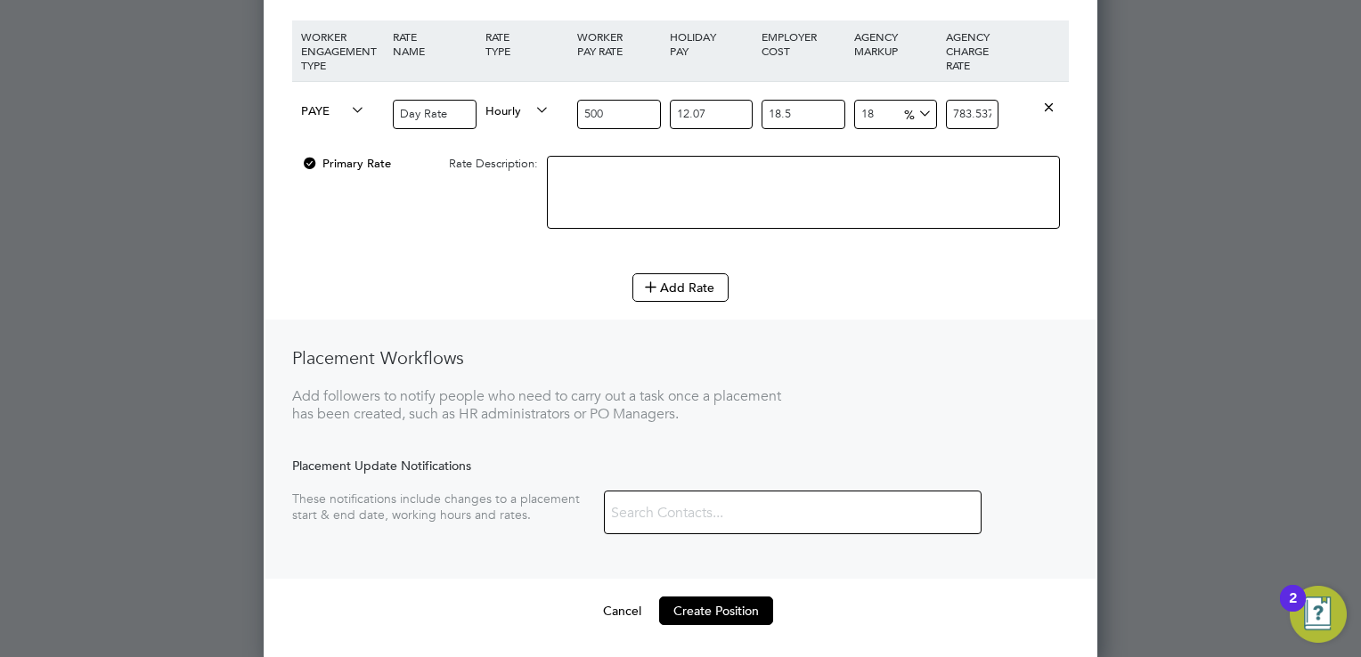
click at [879, 109] on input "18" at bounding box center [895, 114] width 83 height 29
type input "1"
type input "670.6548975"
type input "15"
type input "763.6169625"
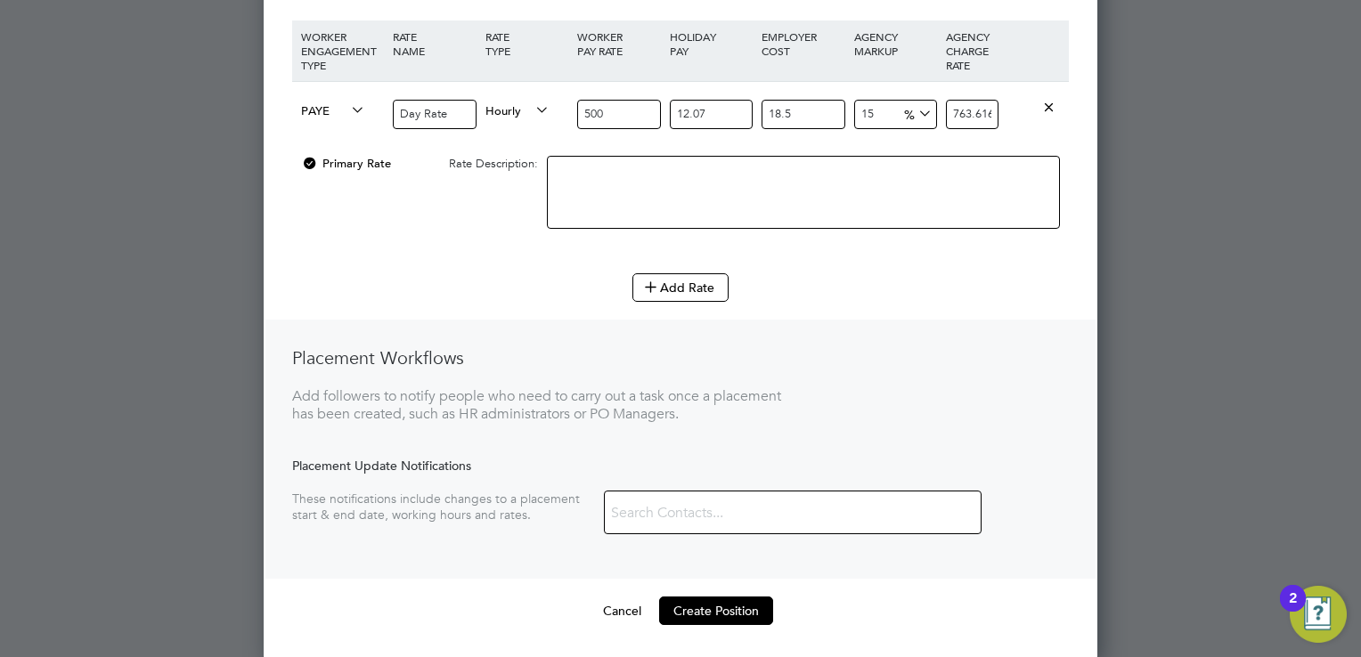
type input "15"
click at [877, 451] on div "Placement Workflows Add followers to notify people who need to carry out a task…" at bounding box center [680, 449] width 830 height 259
click at [735, 607] on button "Create Position" at bounding box center [716, 611] width 114 height 28
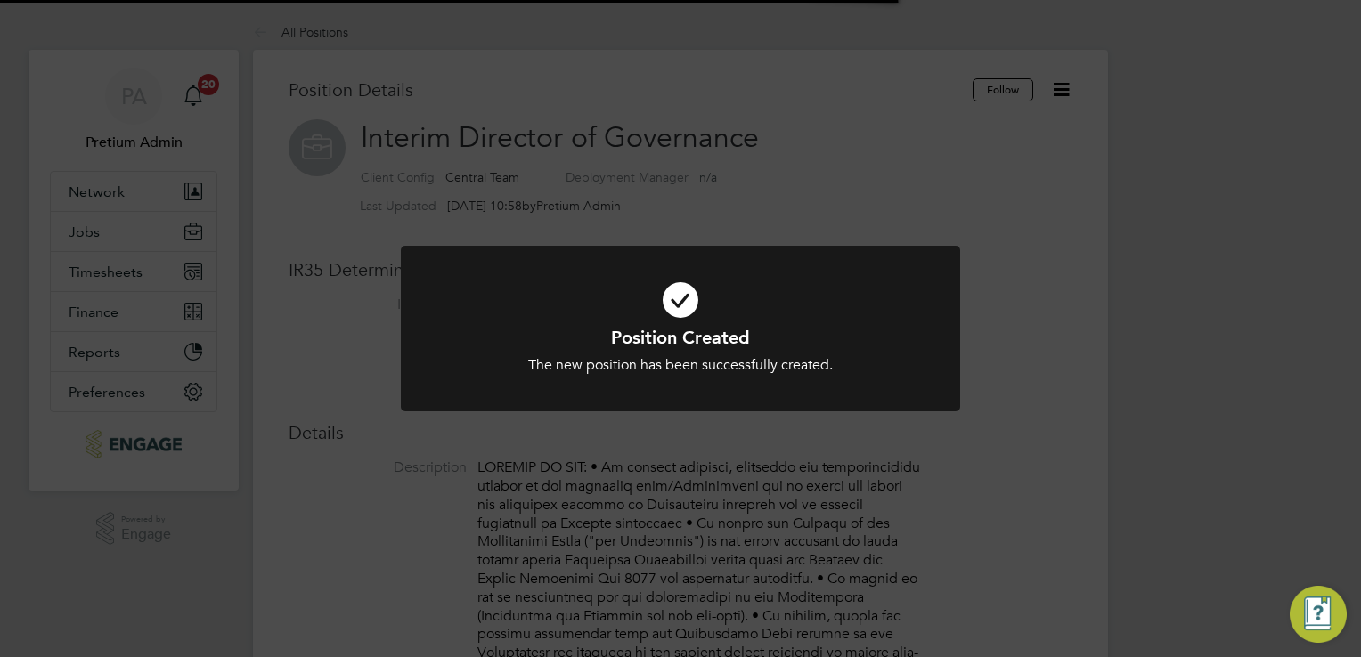
click at [908, 222] on div "Position Created The new position has been successfully created. Cancel Okay" at bounding box center [680, 328] width 1361 height 657
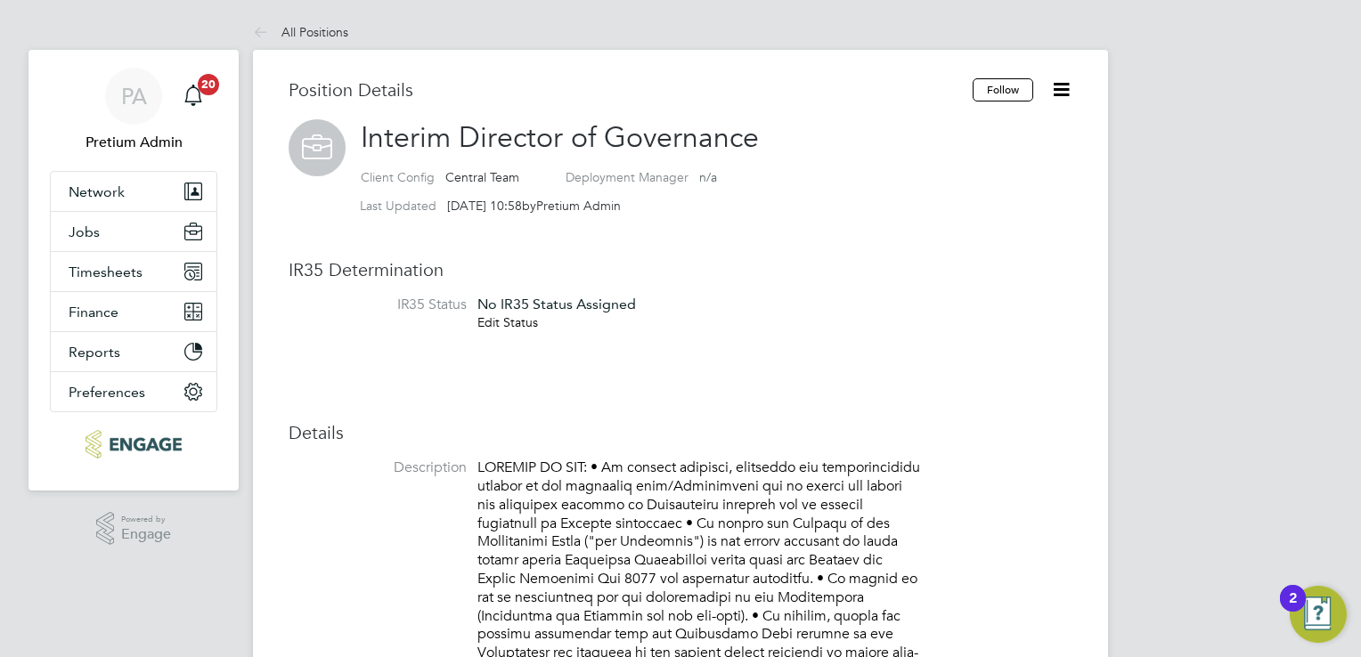
click at [518, 326] on link "Edit Status" at bounding box center [507, 322] width 61 height 16
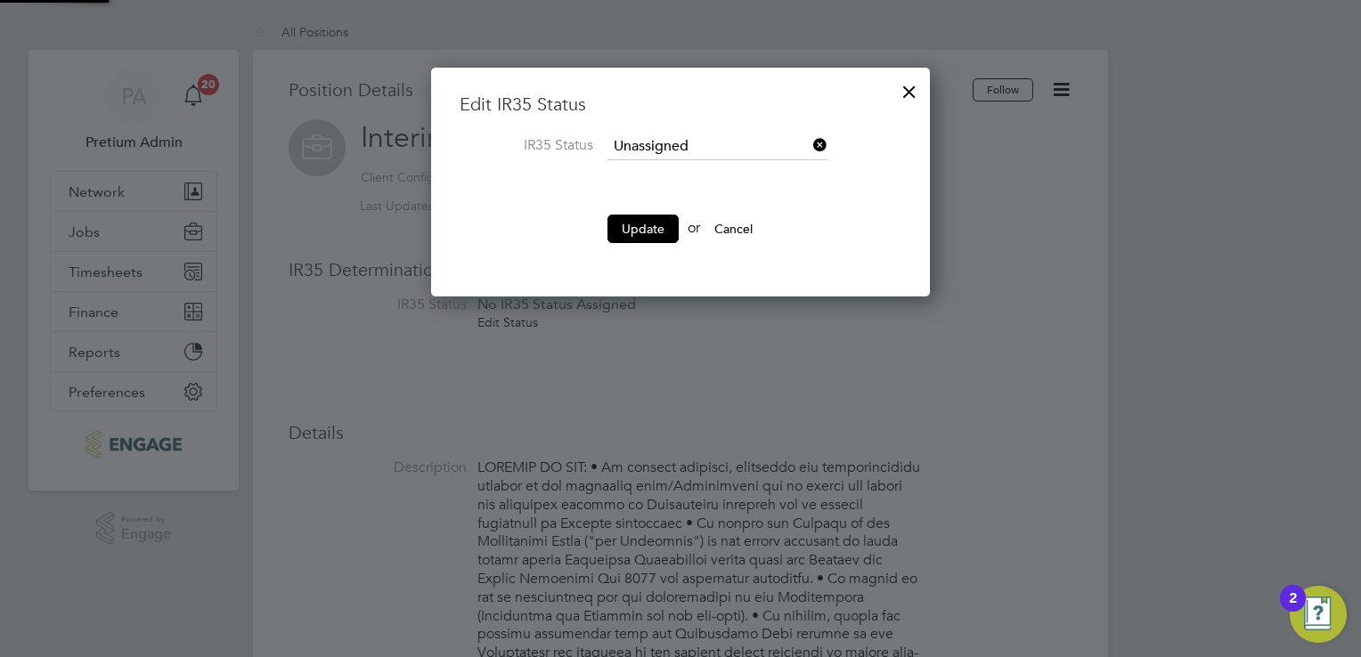
scroll to position [228, 500]
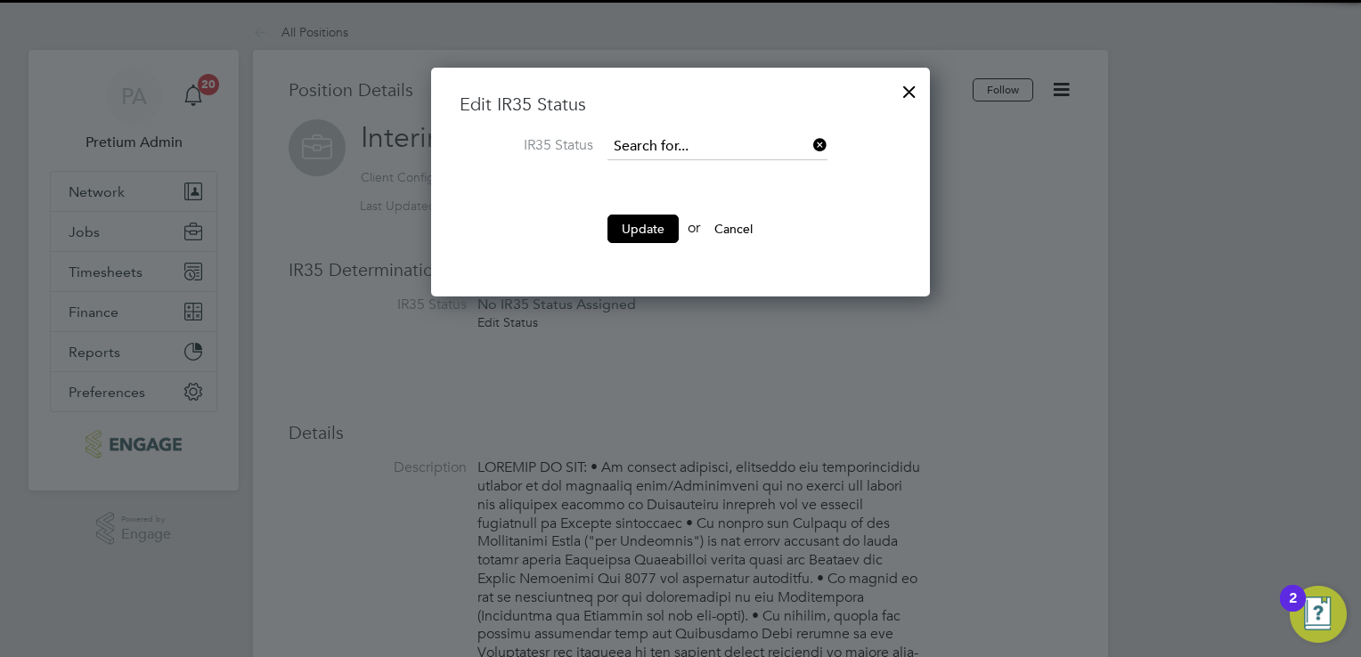
click at [694, 144] on input at bounding box center [717, 147] width 220 height 27
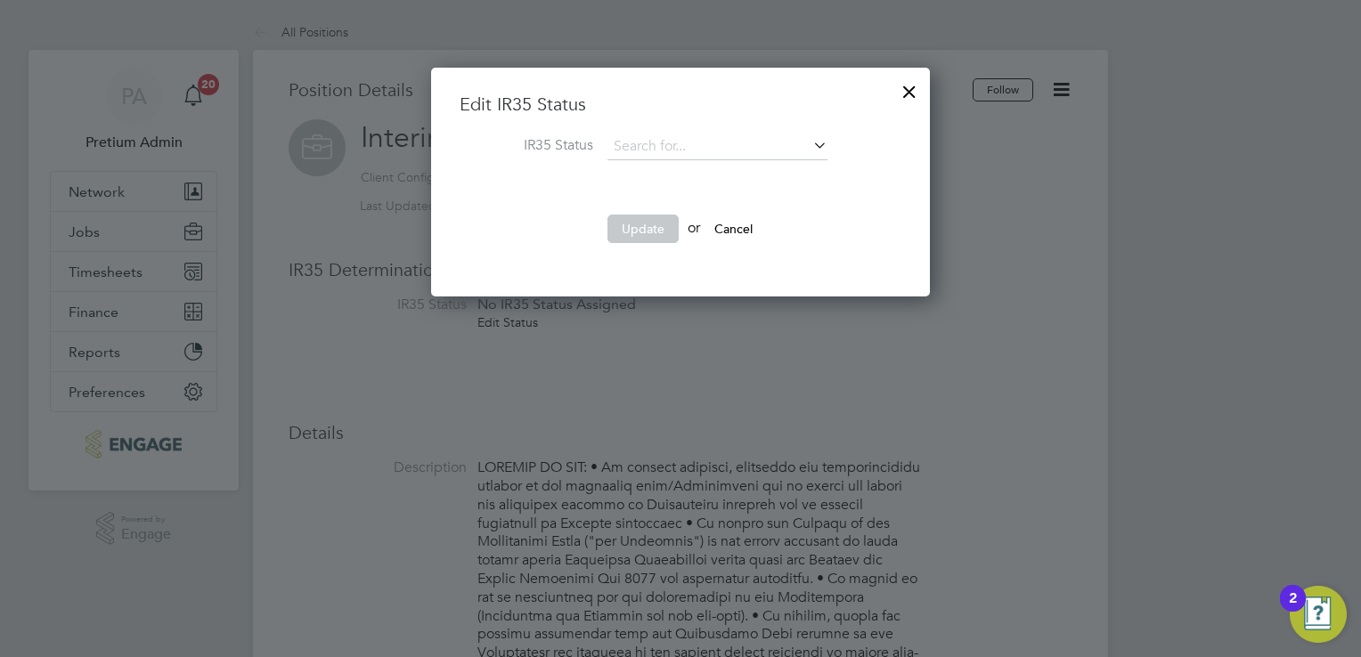
click at [677, 213] on li "Inside IR35" at bounding box center [717, 217] width 221 height 23
type input "Inside IR35"
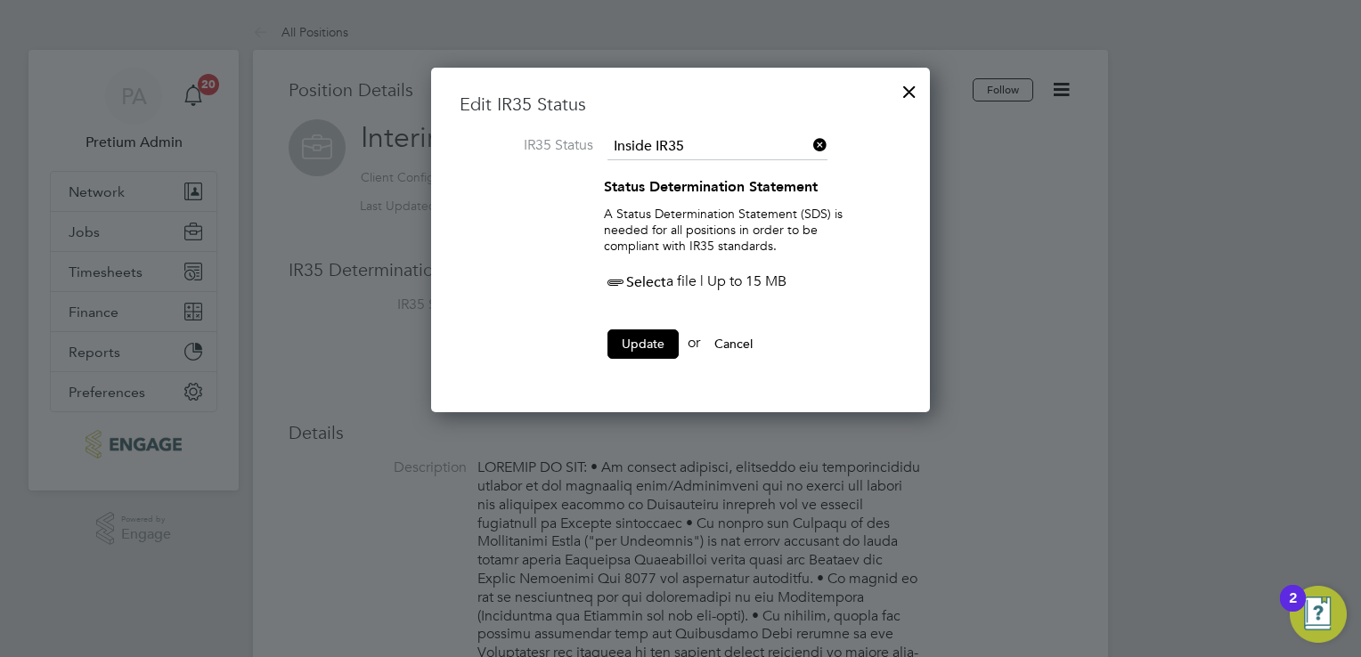
click at [626, 282] on icon at bounding box center [615, 283] width 22 height 22
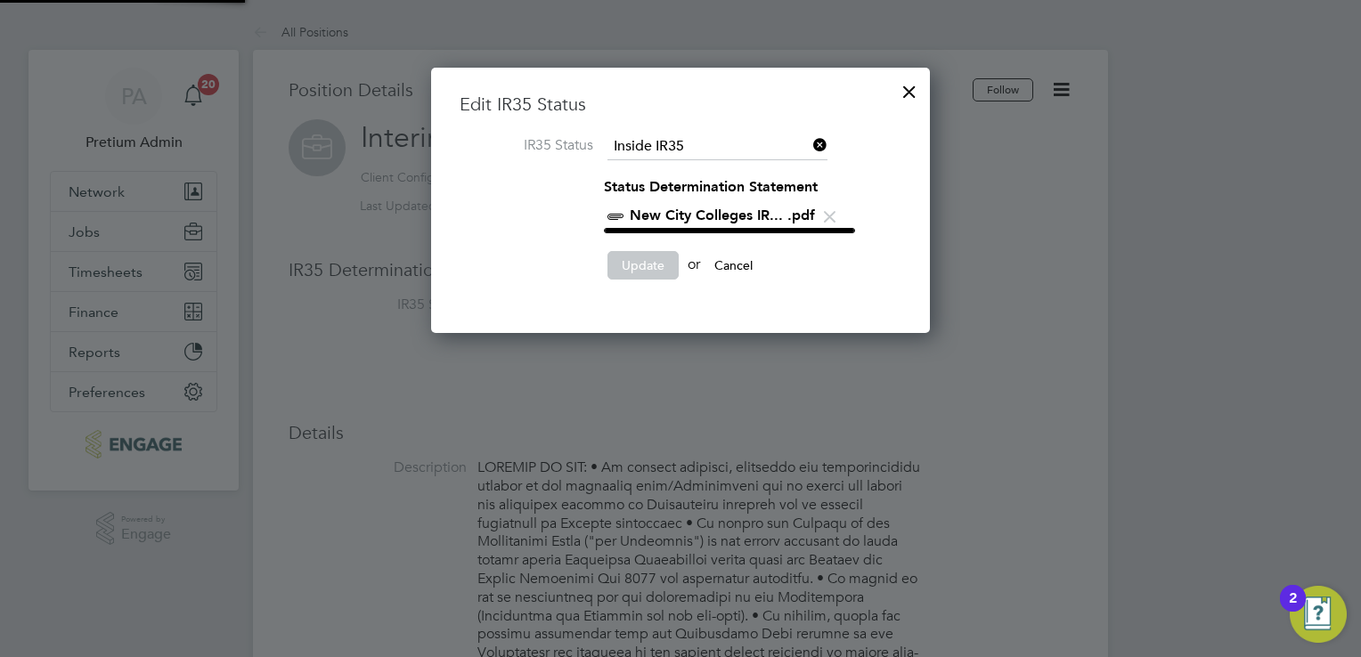
scroll to position [260, 500]
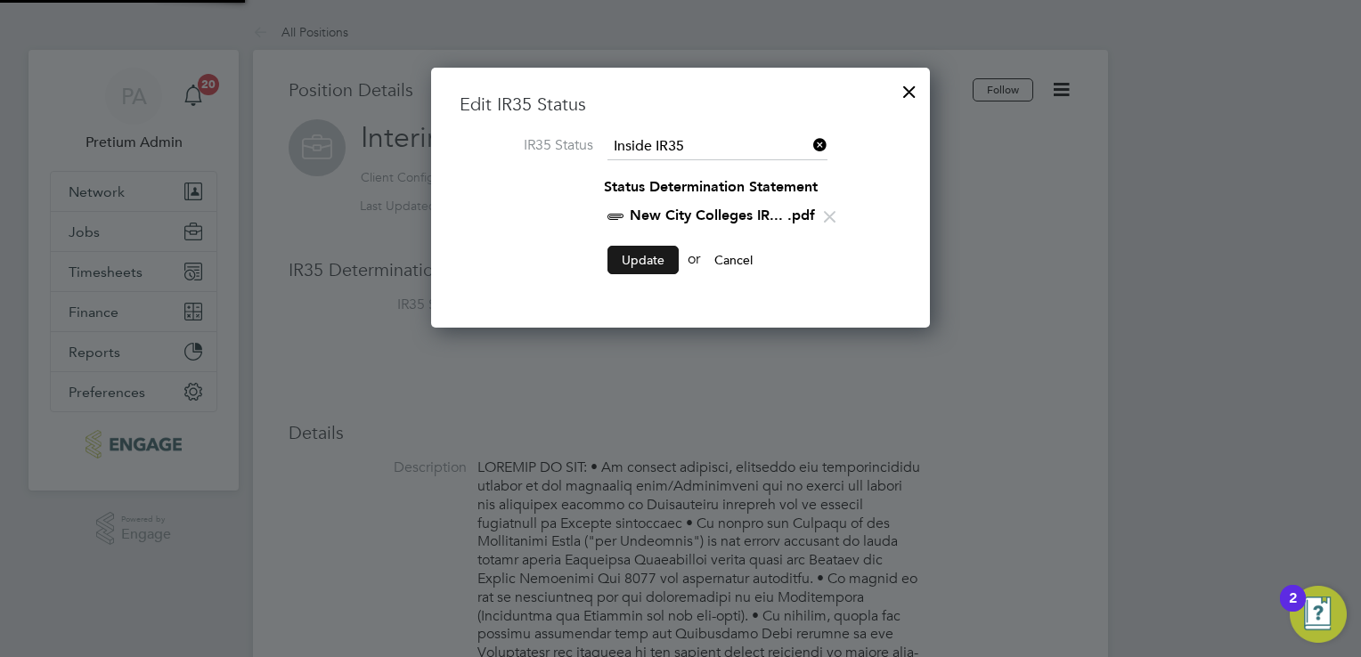
click at [642, 265] on button "Update" at bounding box center [642, 260] width 71 height 28
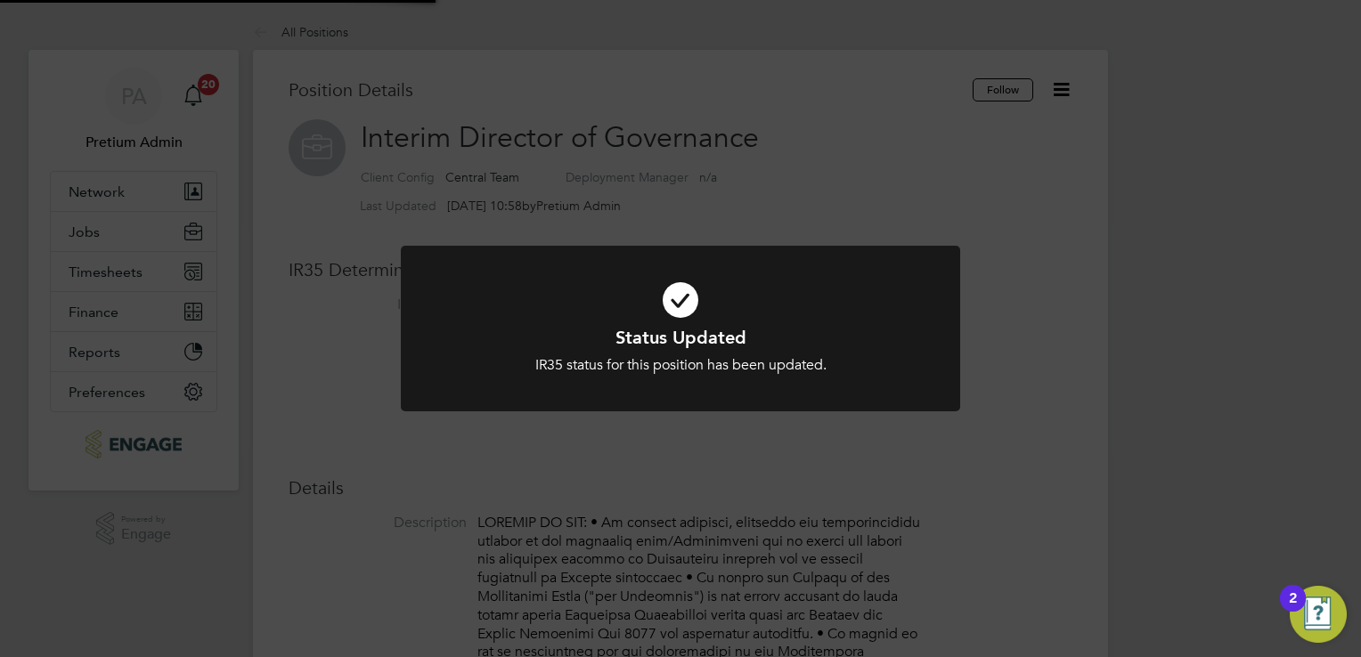
click at [1008, 443] on div "Status Updated IR35 status for this position has been updated. Cancel Okay" at bounding box center [680, 328] width 1361 height 657
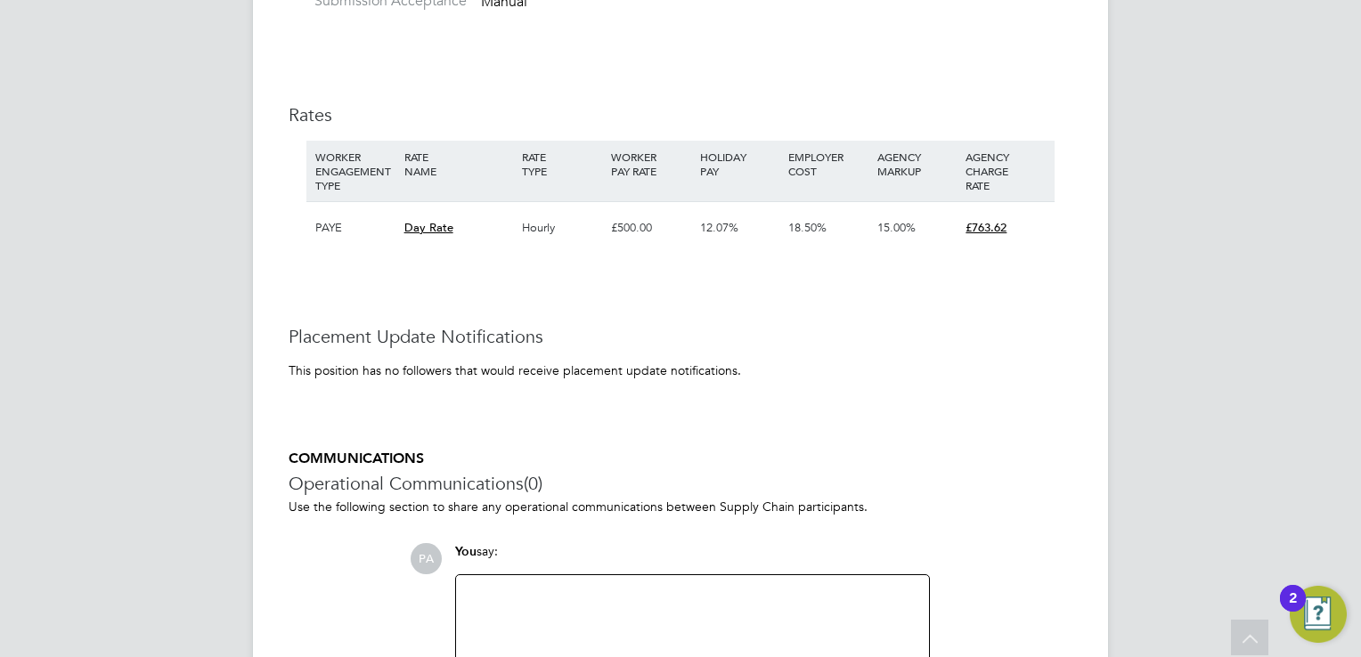
scroll to position [3205, 0]
